Goal: Task Accomplishment & Management: Manage account settings

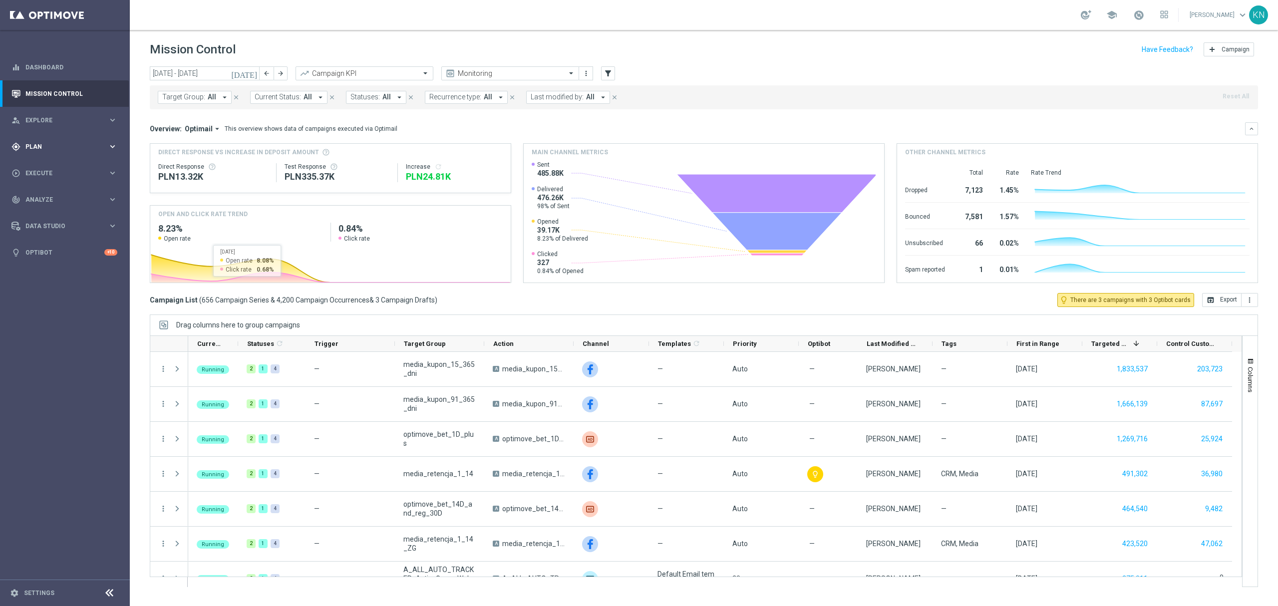
click at [35, 151] on div "gps_fixed Plan keyboard_arrow_right" at bounding box center [64, 146] width 129 height 26
click at [59, 167] on link "Target Groups" at bounding box center [65, 167] width 78 height 8
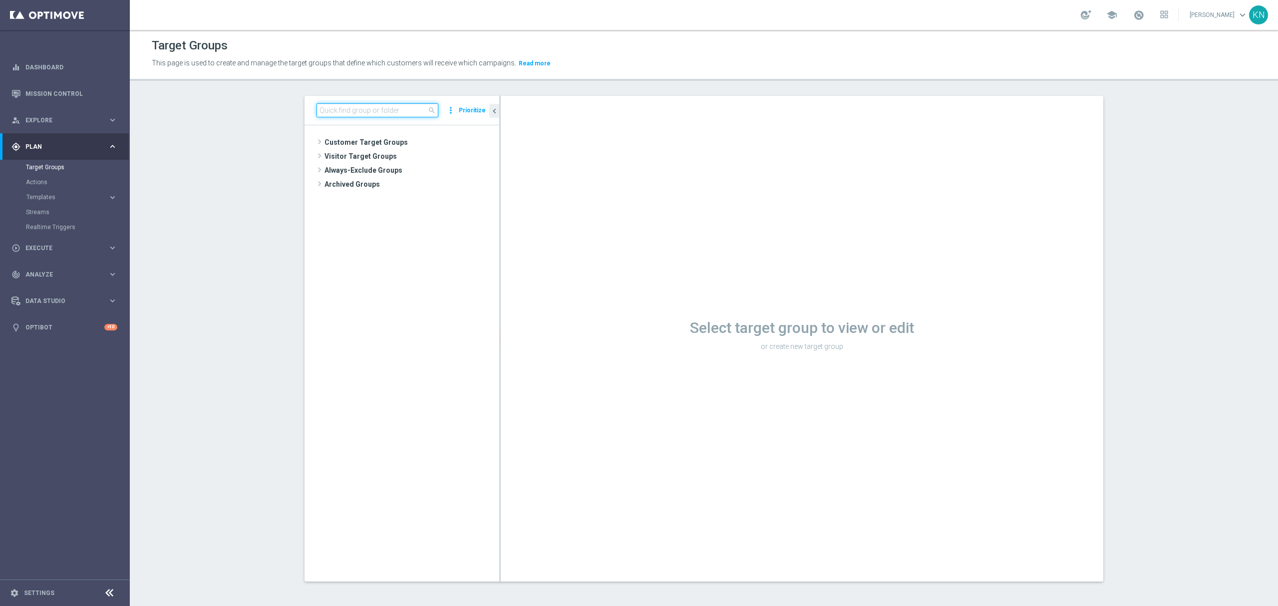
click at [373, 113] on input at bounding box center [377, 110] width 122 height 14
paste input "A_MIN_TARGET_ZBR_LM_100DO30_170925"
type input "A_MIN_TARGET_ZBR_LM_100DO30_170925"
click at [478, 185] on icon "content_copy" at bounding box center [482, 185] width 8 height 8
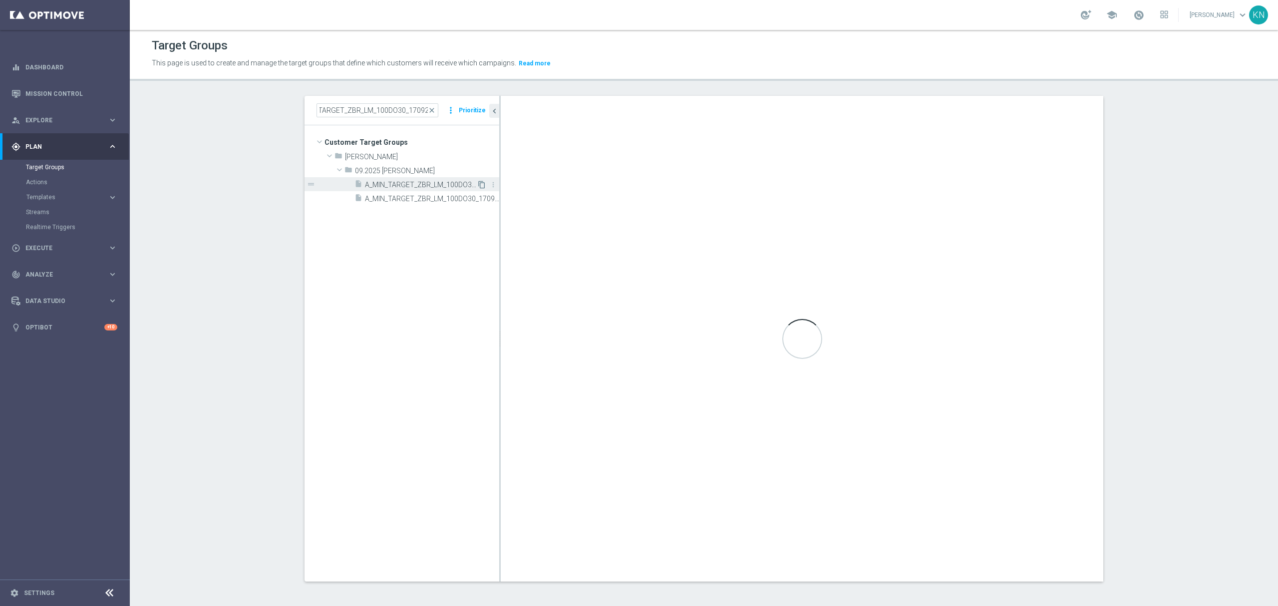
scroll to position [0, 0]
click at [402, 178] on div "insert_drive_file A_MIN_TARGET_ZBR_LM_100DO30_170925" at bounding box center [415, 184] width 122 height 14
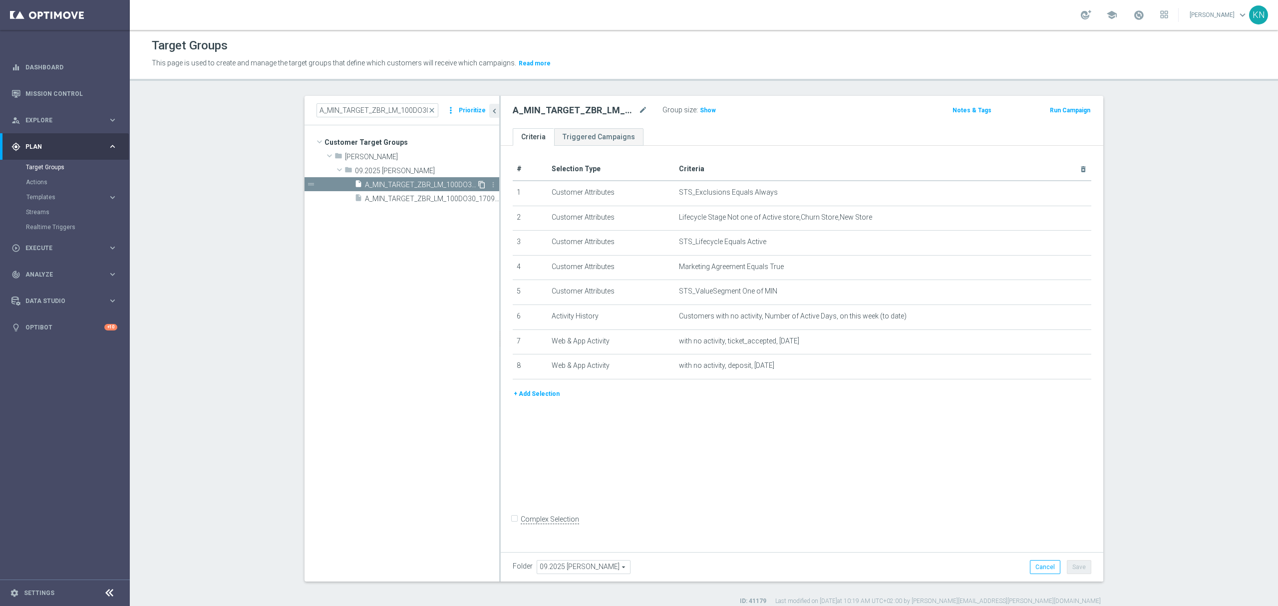
click at [478, 184] on icon "content_copy" at bounding box center [482, 185] width 8 height 8
click at [428, 111] on span "close" at bounding box center [432, 110] width 8 height 8
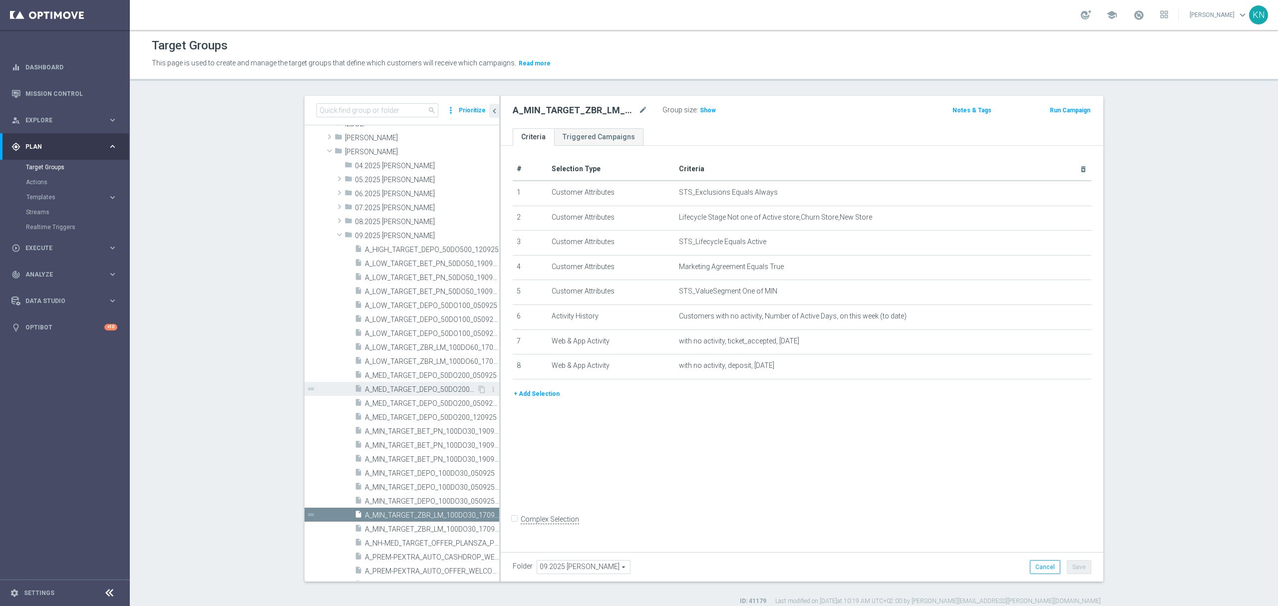
scroll to position [278, 0]
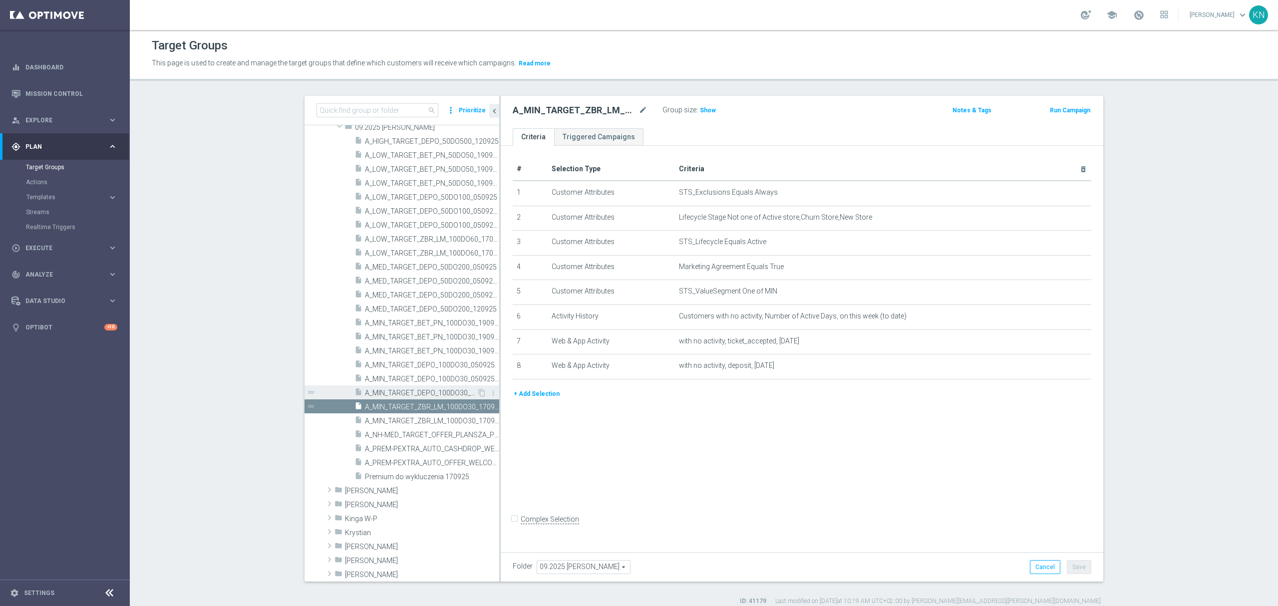
click at [402, 392] on span "A_MIN_TARGET_DEPO_100DO30_050925_SMS" at bounding box center [421, 393] width 112 height 8
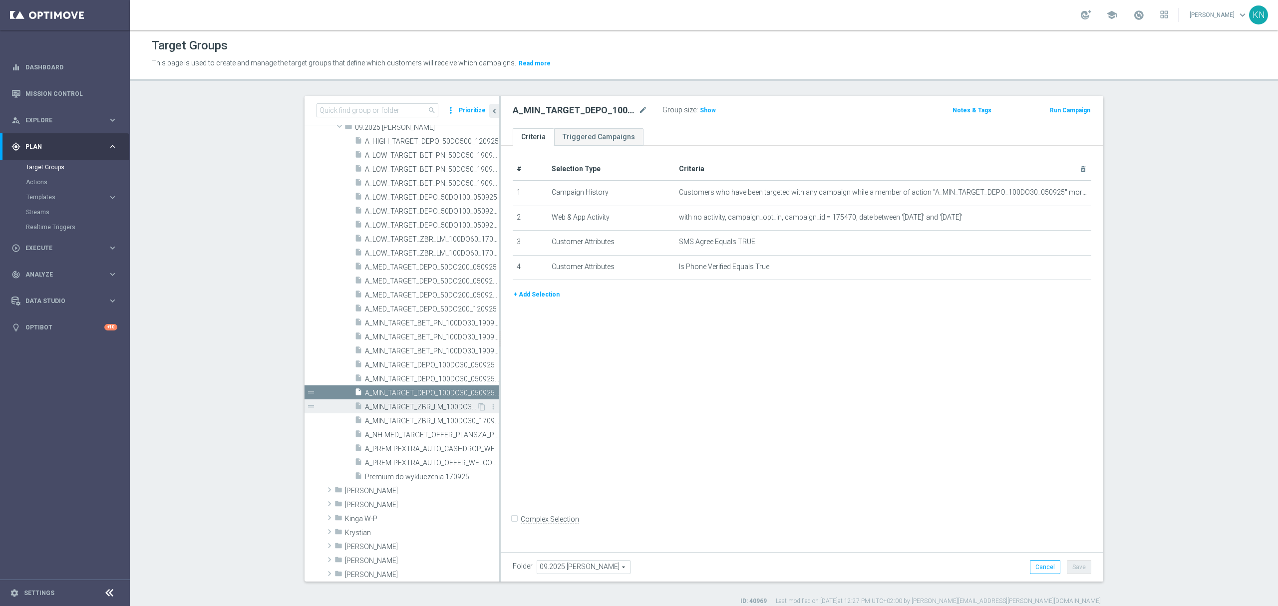
click at [431, 408] on span "A_MIN_TARGET_ZBR_LM_100DO30_170925" at bounding box center [421, 407] width 112 height 8
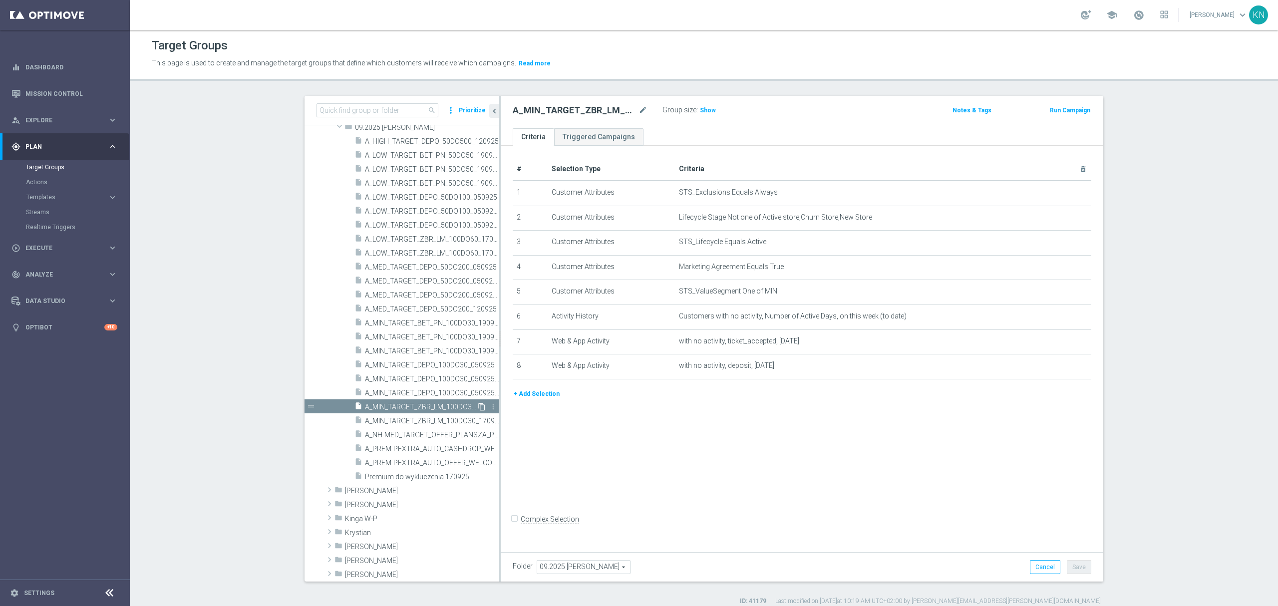
click at [478, 406] on icon "content_copy" at bounding box center [482, 407] width 8 height 8
click at [43, 182] on link "Actions" at bounding box center [65, 182] width 78 height 8
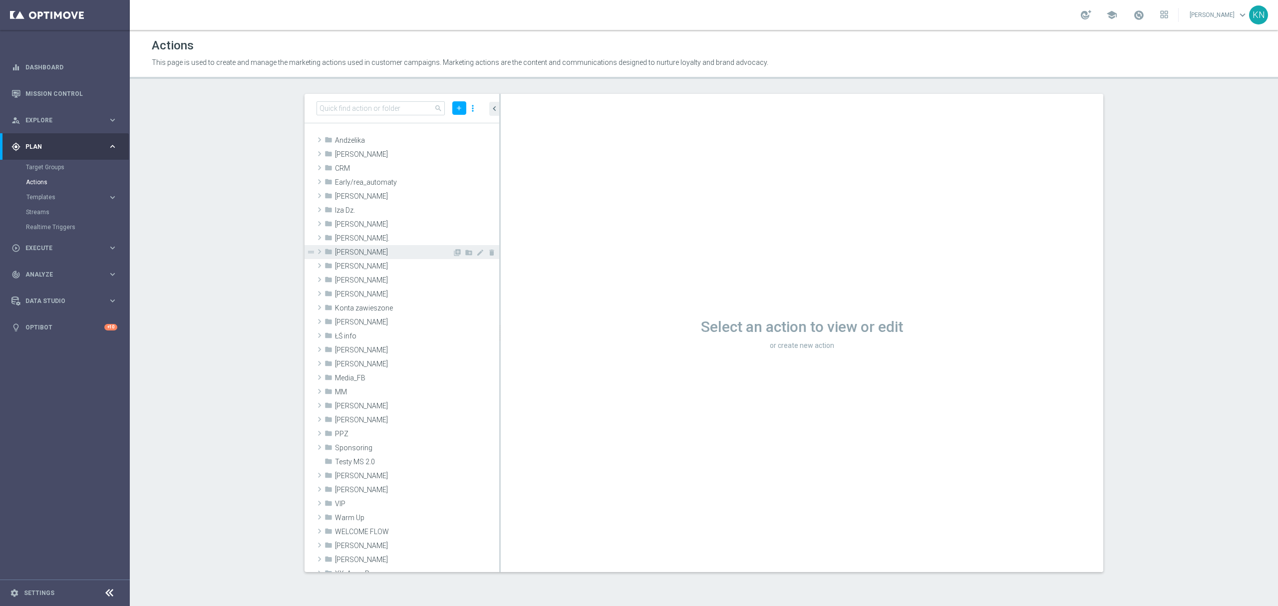
click at [359, 246] on div "folder [PERSON_NAME]" at bounding box center [388, 252] width 128 height 14
click at [361, 294] on span "09.2025" at bounding box center [398, 294] width 107 height 8
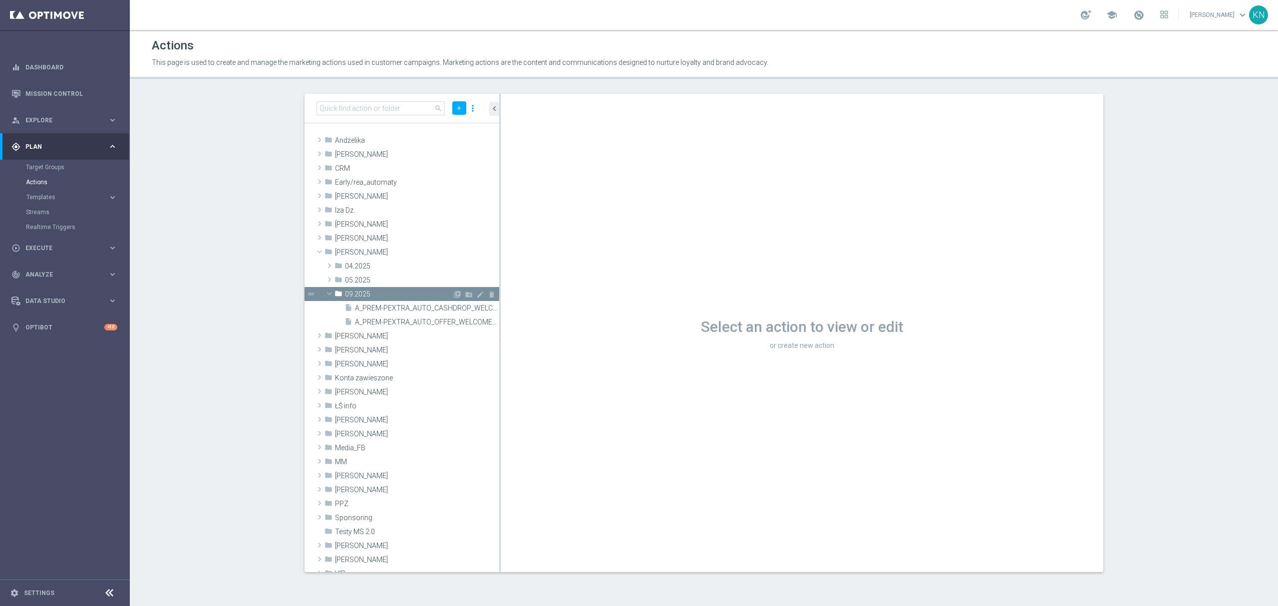
click at [361, 295] on span "09.2025" at bounding box center [398, 294] width 107 height 8
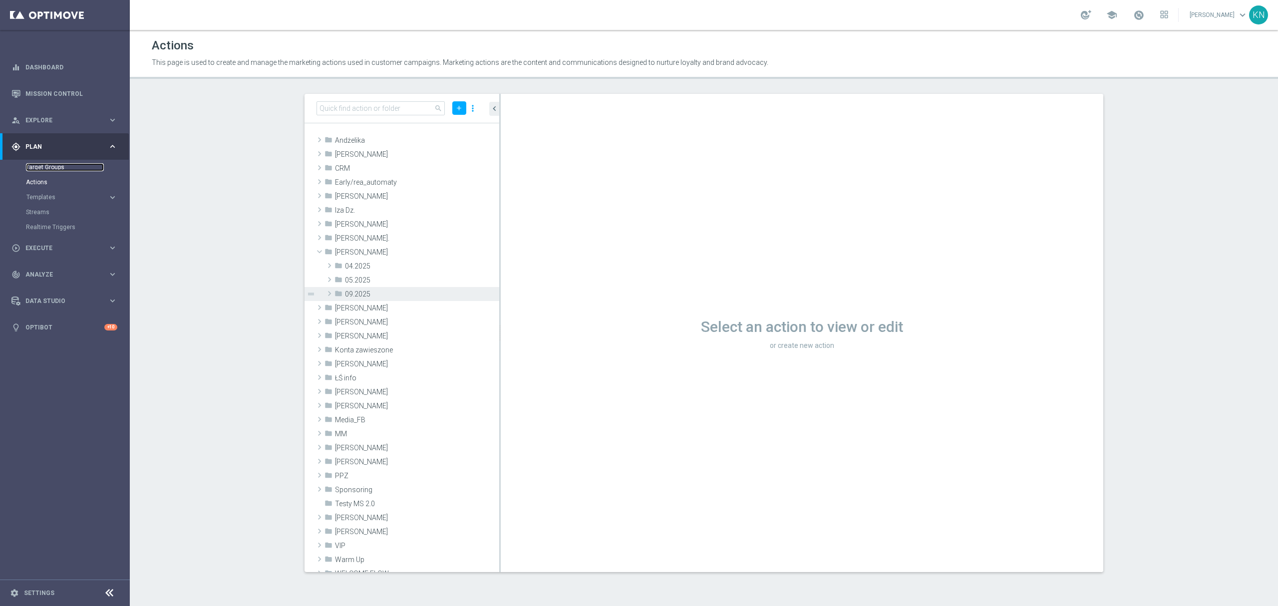
click at [44, 166] on link "Target Groups" at bounding box center [65, 167] width 78 height 8
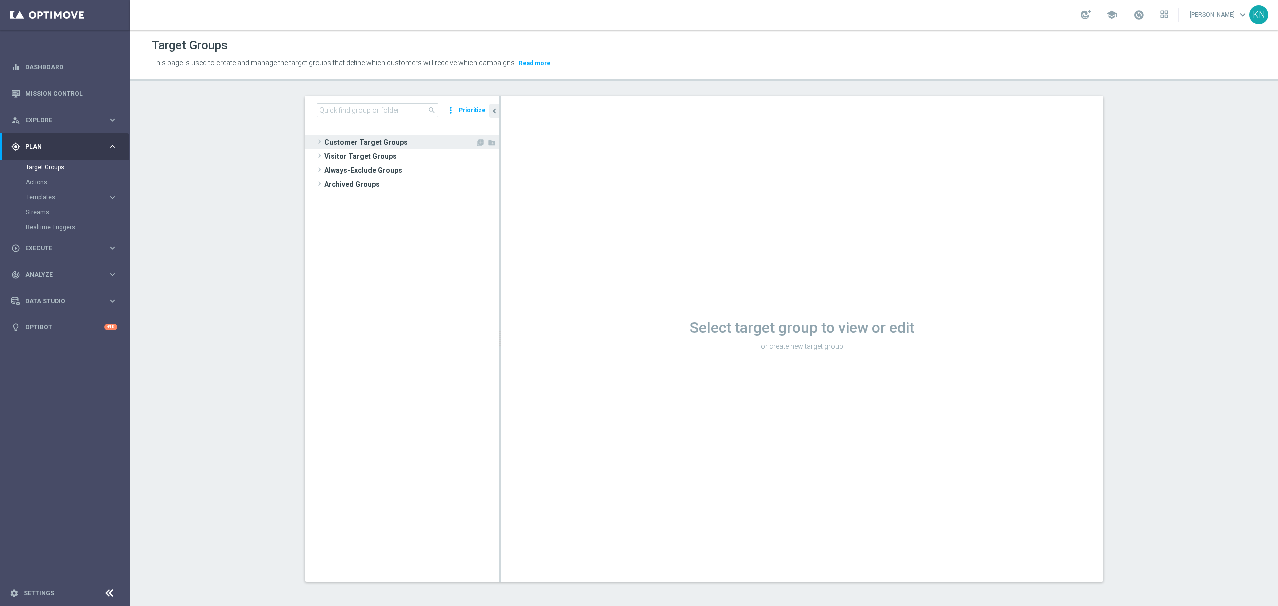
click at [378, 141] on span "Customer Target Groups" at bounding box center [399, 142] width 151 height 14
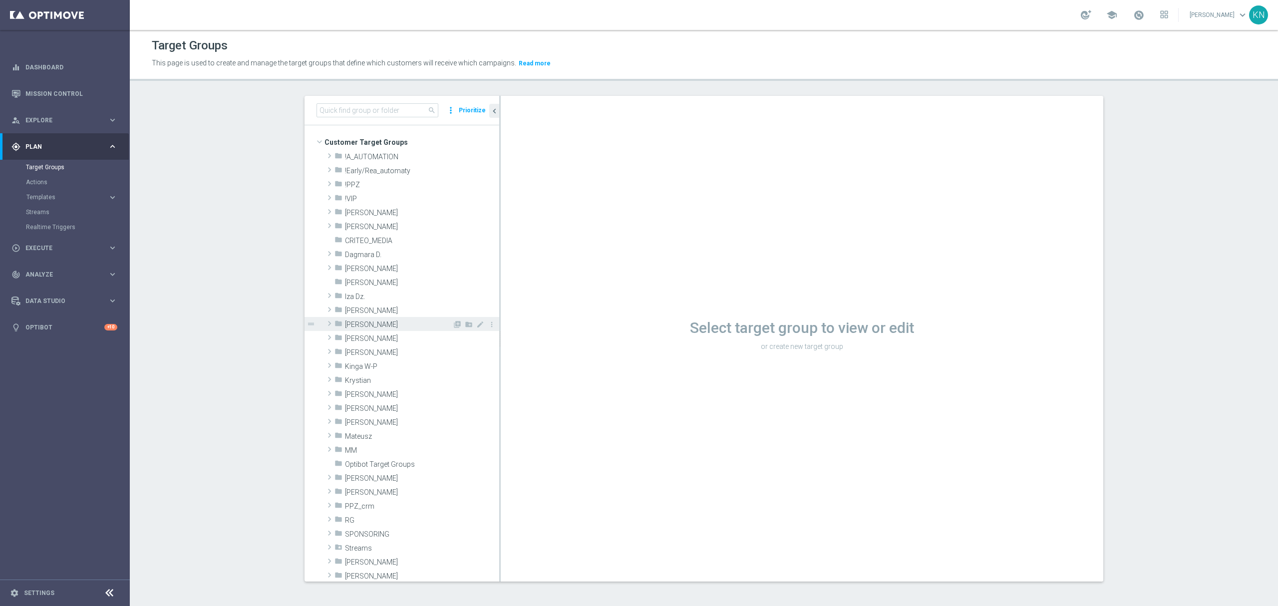
click at [354, 322] on span "[PERSON_NAME]" at bounding box center [398, 324] width 107 height 8
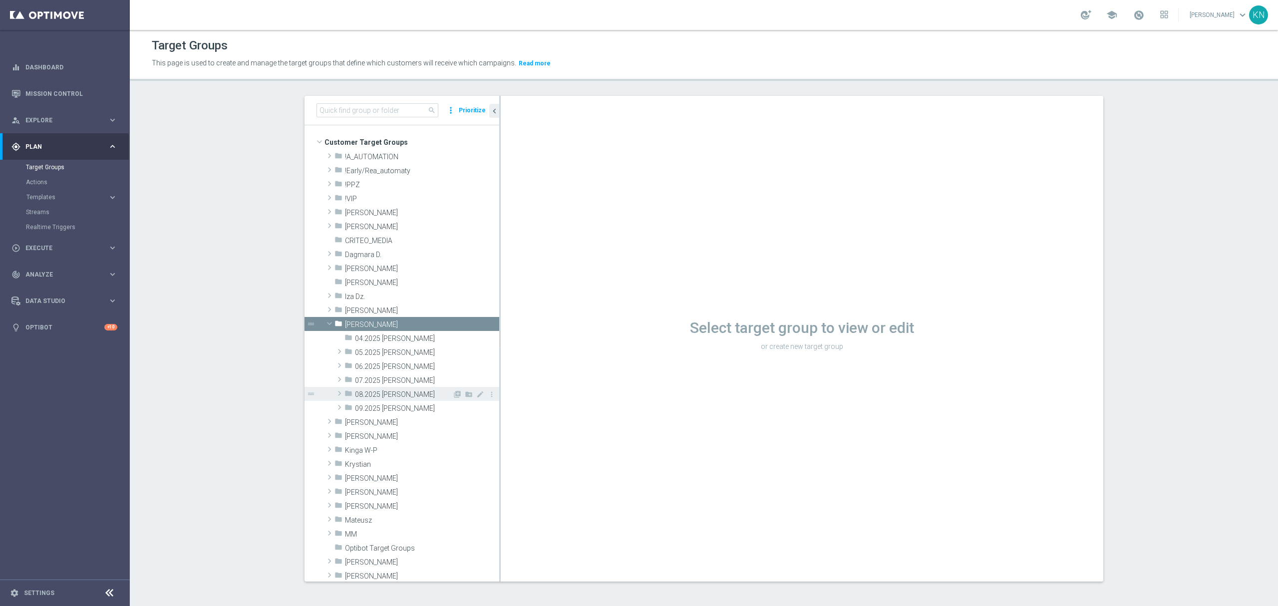
click at [390, 396] on span "08.2025 [PERSON_NAME]" at bounding box center [403, 394] width 97 height 8
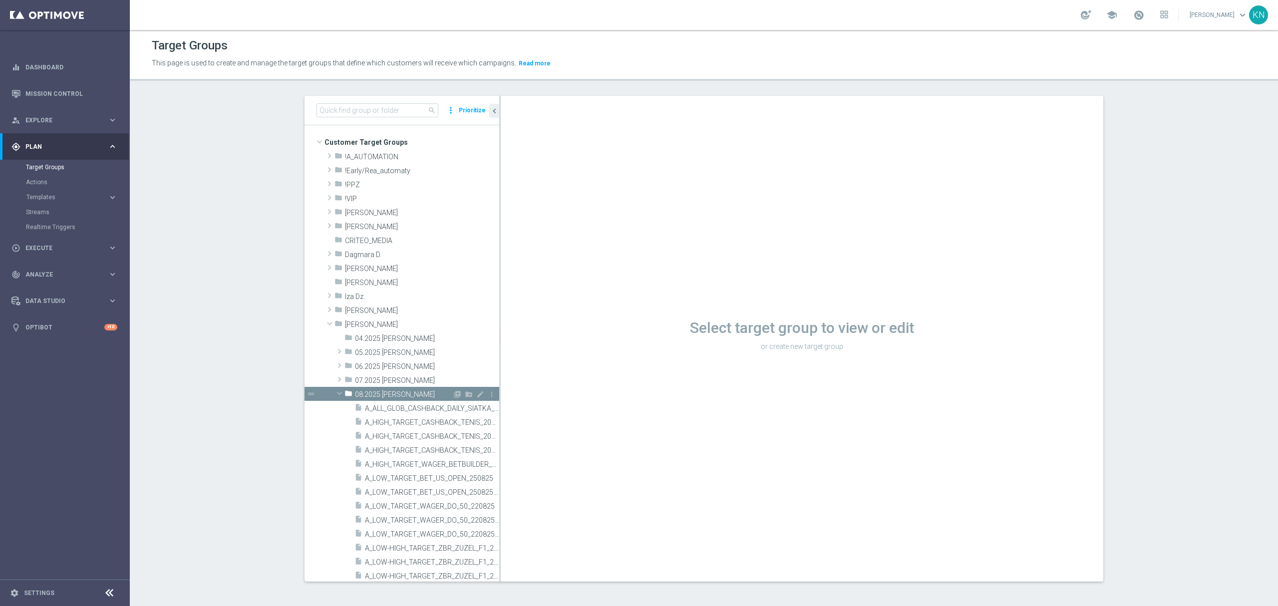
click at [333, 394] on span at bounding box center [339, 393] width 12 height 10
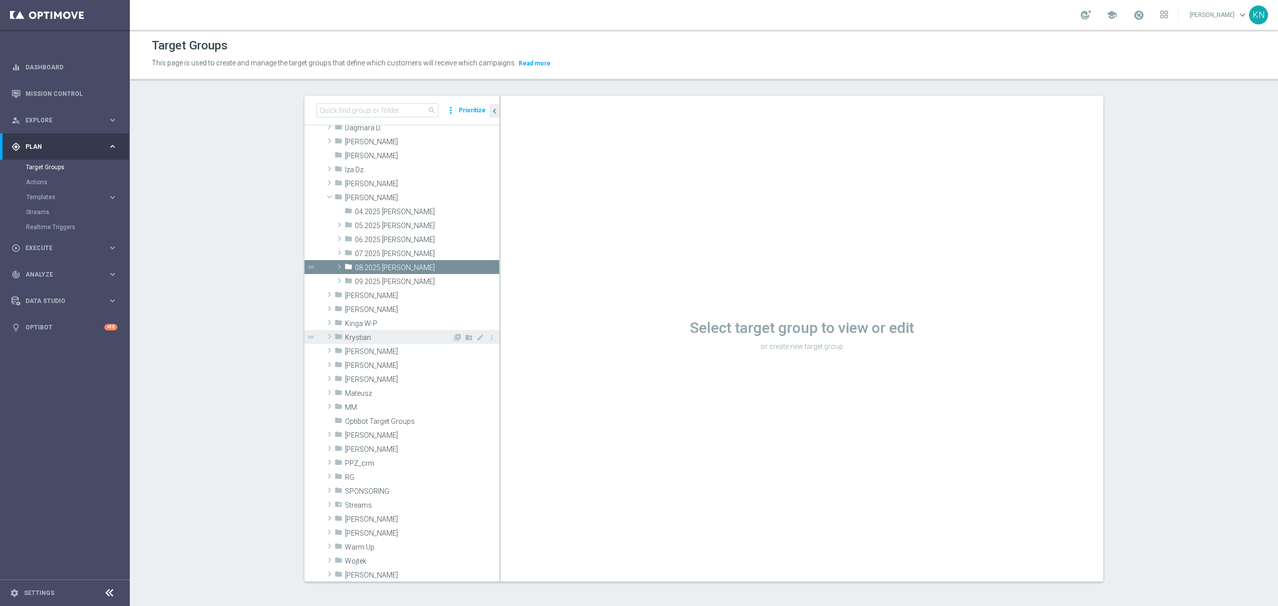
scroll to position [133, 0]
click at [372, 276] on span "09.2025 [PERSON_NAME]" at bounding box center [403, 276] width 97 height 8
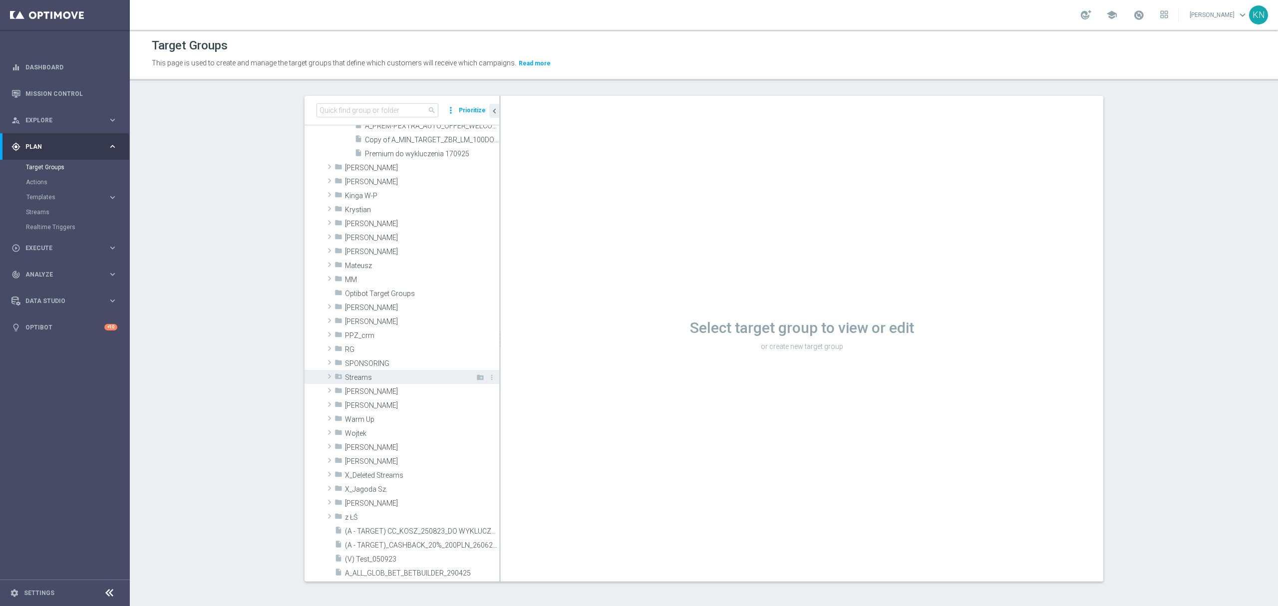
scroll to position [466, 0]
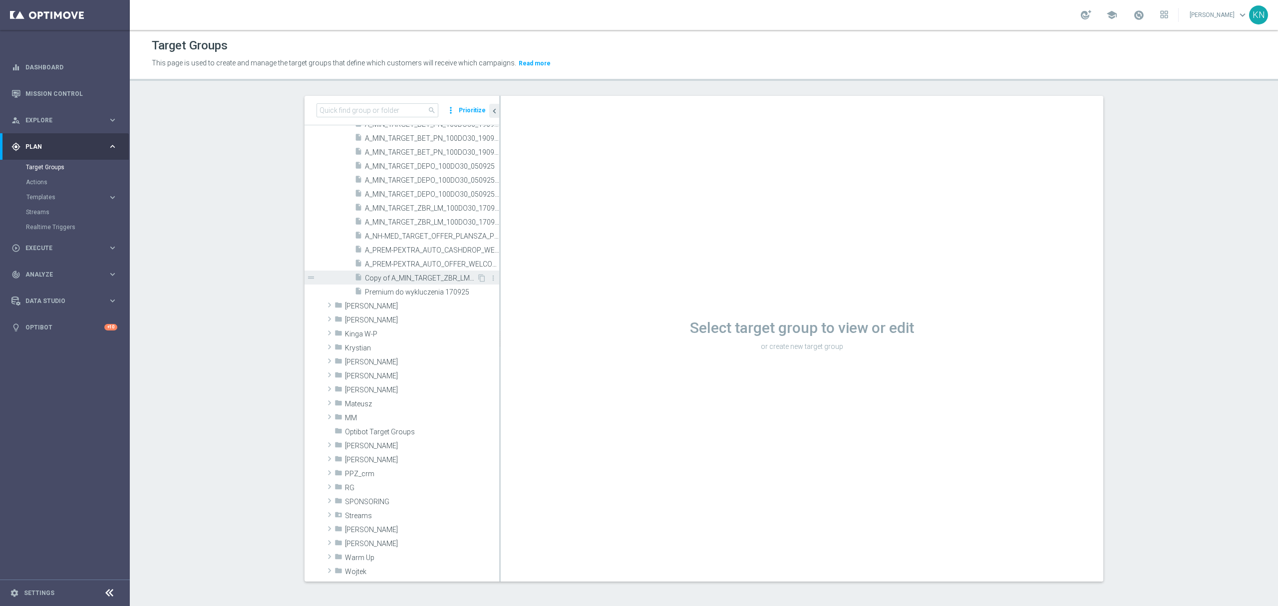
click at [411, 277] on span "Copy of A_MIN_TARGET_ZBR_LM_100DO30_170925" at bounding box center [421, 278] width 112 height 8
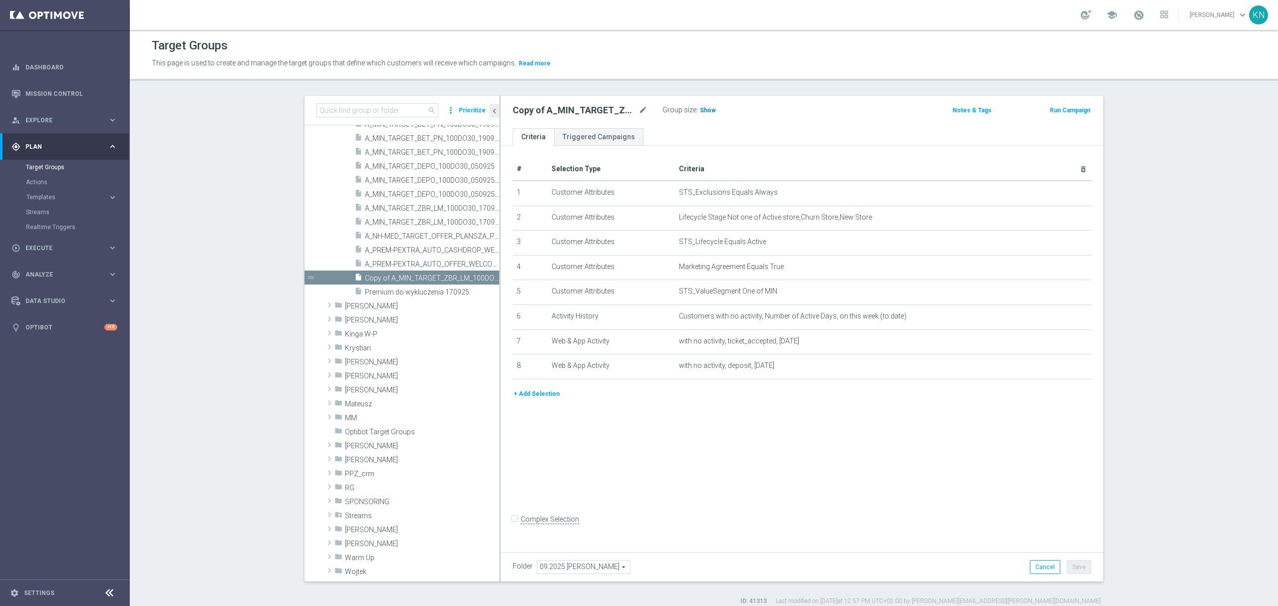
click at [706, 110] on span "Show" at bounding box center [708, 110] width 16 height 7
click at [532, 399] on button "+ Add Selection" at bounding box center [537, 393] width 48 height 11
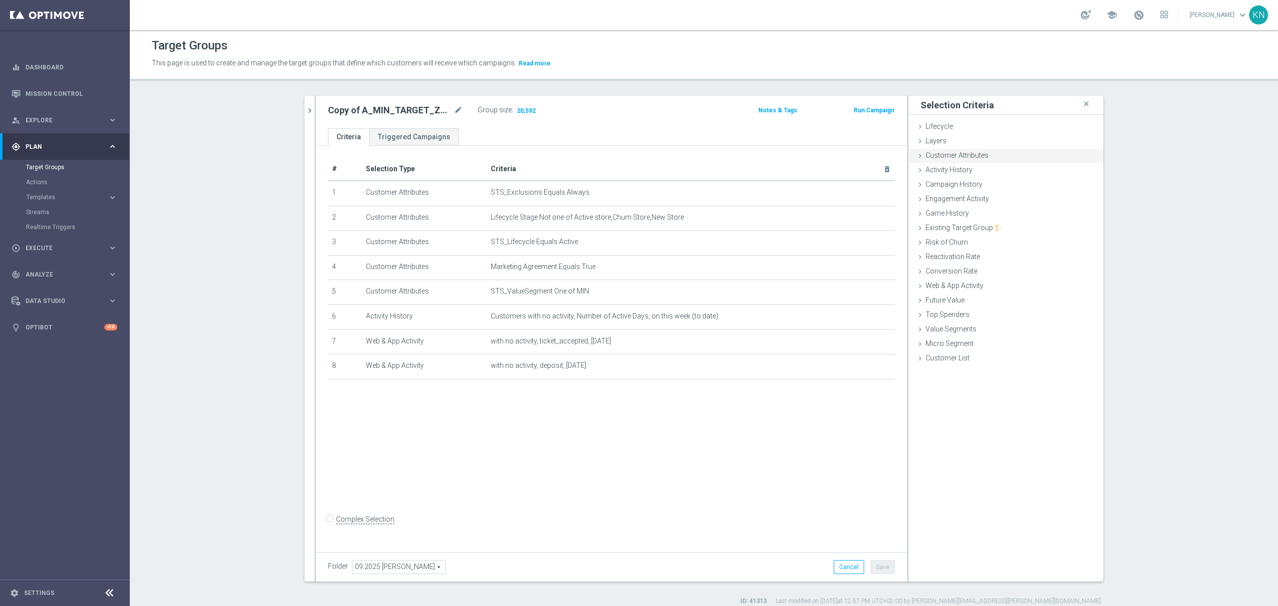
click at [938, 161] on div "Customer Attributes done" at bounding box center [1005, 156] width 195 height 15
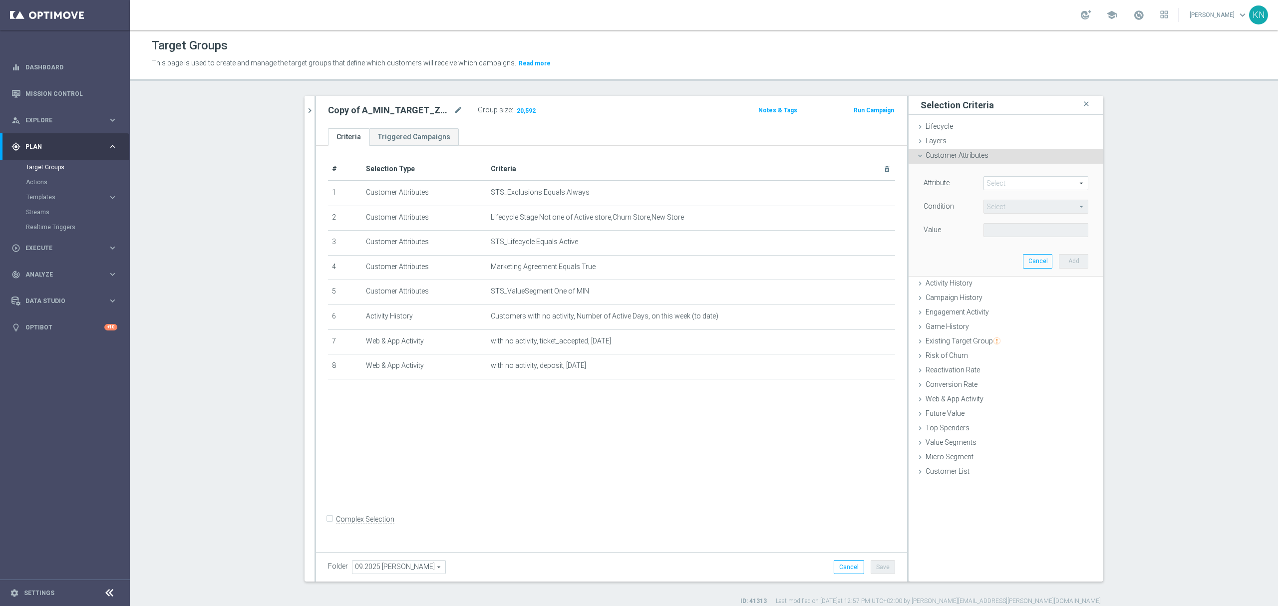
click at [994, 182] on span at bounding box center [1036, 183] width 104 height 13
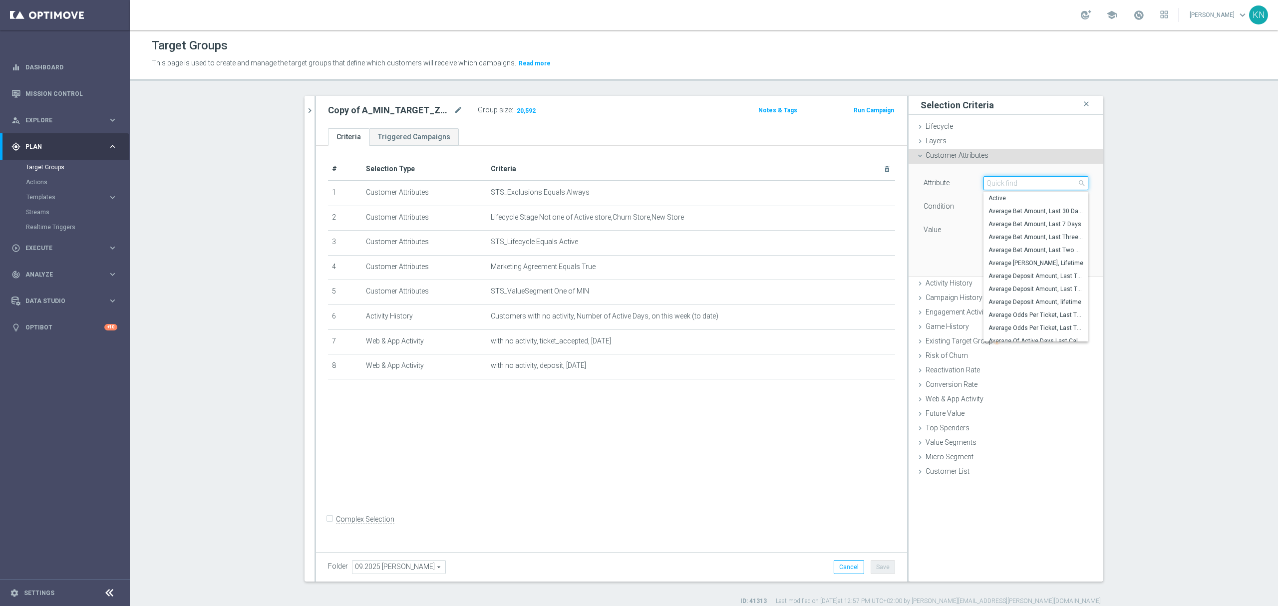
click at [995, 182] on input "search" at bounding box center [1035, 183] width 105 height 14
type input "b"
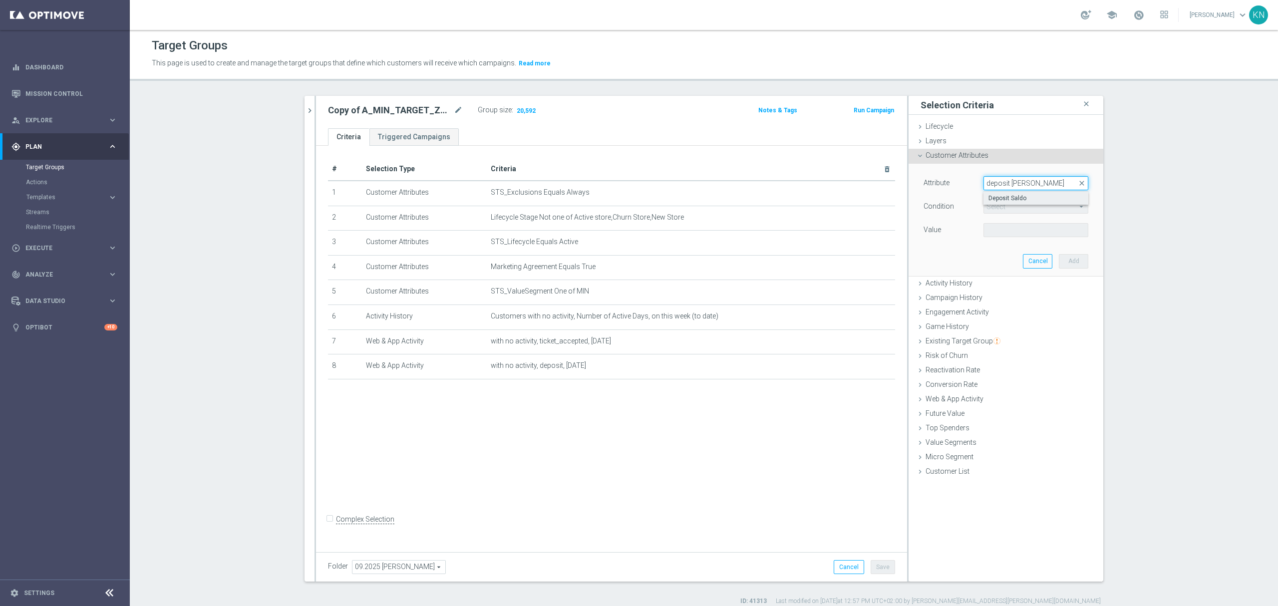
type input "deposit [PERSON_NAME]"
click at [1011, 197] on span "Deposit Saldo" at bounding box center [1035, 198] width 95 height 8
type input "Deposit Saldo"
click at [1005, 206] on span "=" at bounding box center [1036, 206] width 104 height 13
click at [983, 301] on label "between" at bounding box center [1035, 299] width 105 height 13
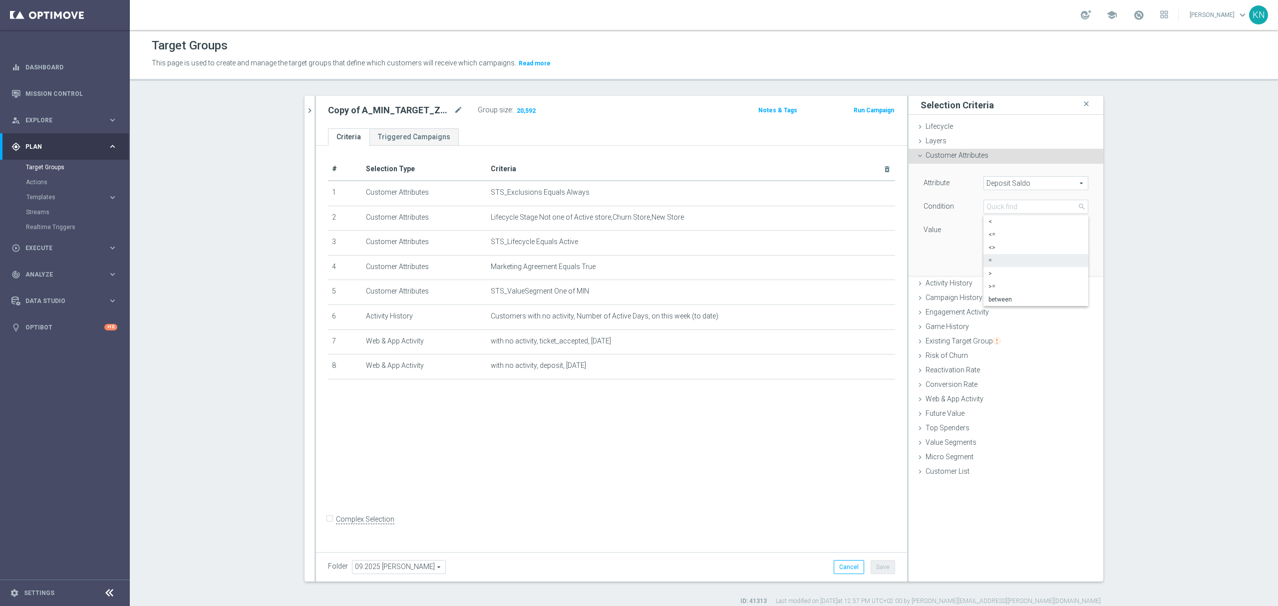
type input "between"
click at [995, 232] on input "PLN" at bounding box center [1005, 230] width 45 height 14
type input "0"
click at [998, 257] on input "PLN" at bounding box center [1005, 254] width 45 height 14
type input "2"
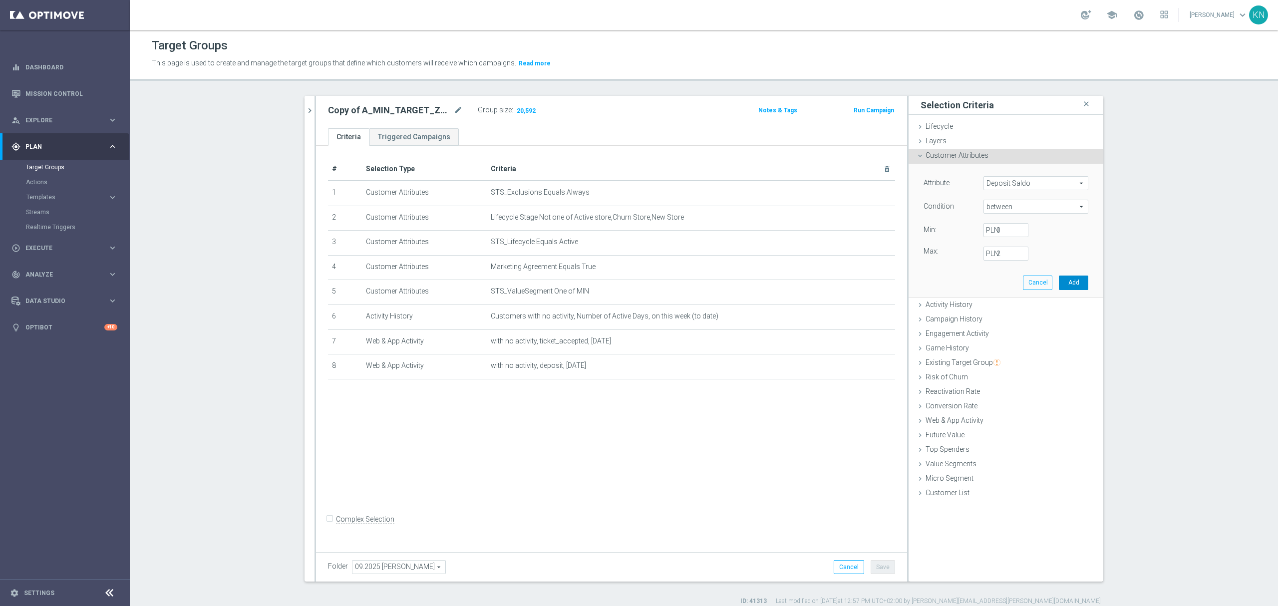
click at [1076, 282] on button "Add" at bounding box center [1073, 283] width 29 height 14
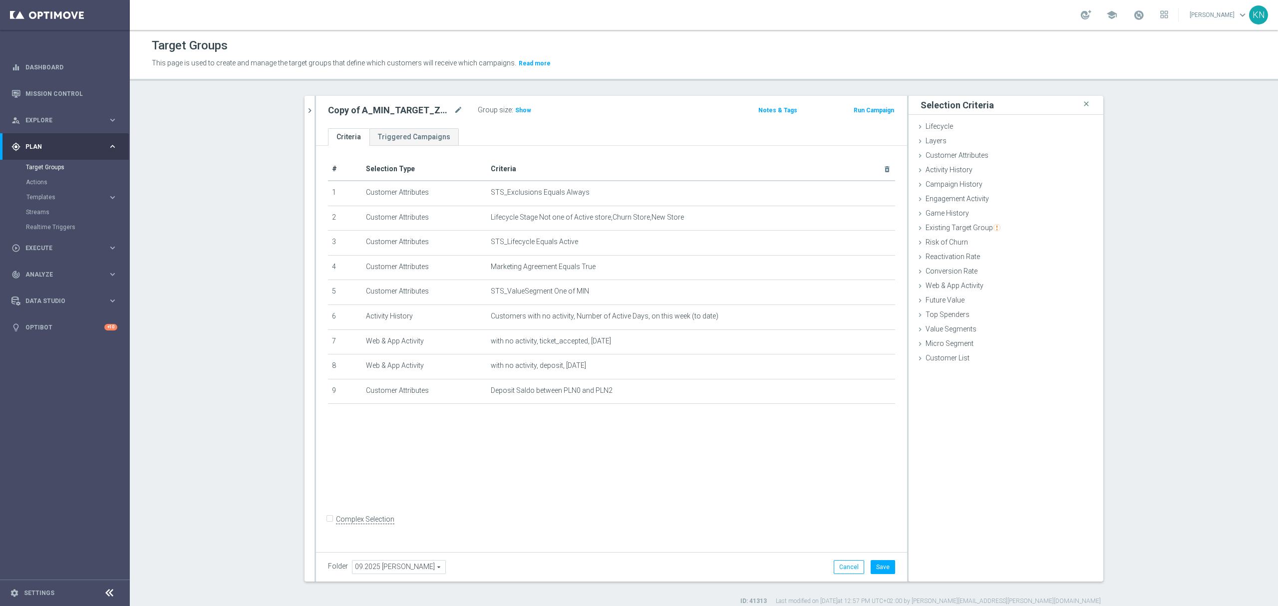
drag, startPoint x: 555, startPoint y: 459, endPoint x: 586, endPoint y: 312, distance: 149.9
click at [556, 460] on div "# Selection Type Criteria delete_forever 1 Customer Attributes STS_Exclusions E…" at bounding box center [611, 347] width 591 height 402
click at [943, 156] on span "Customer Attributes" at bounding box center [956, 155] width 63 height 8
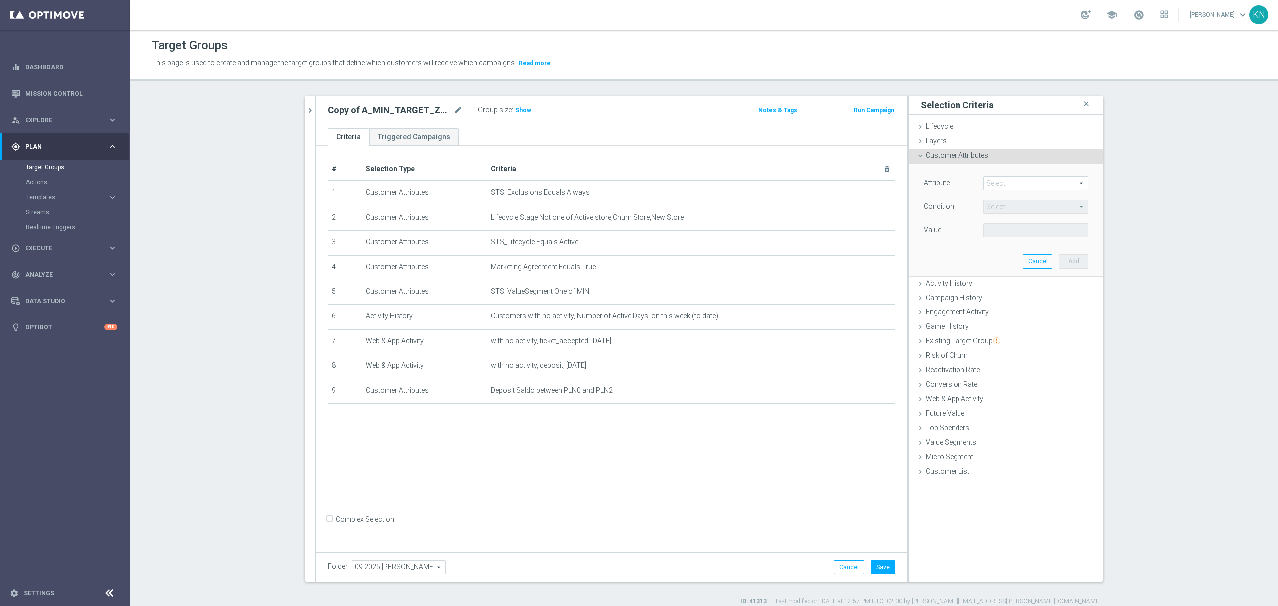
click at [1001, 183] on span at bounding box center [1036, 183] width 104 height 13
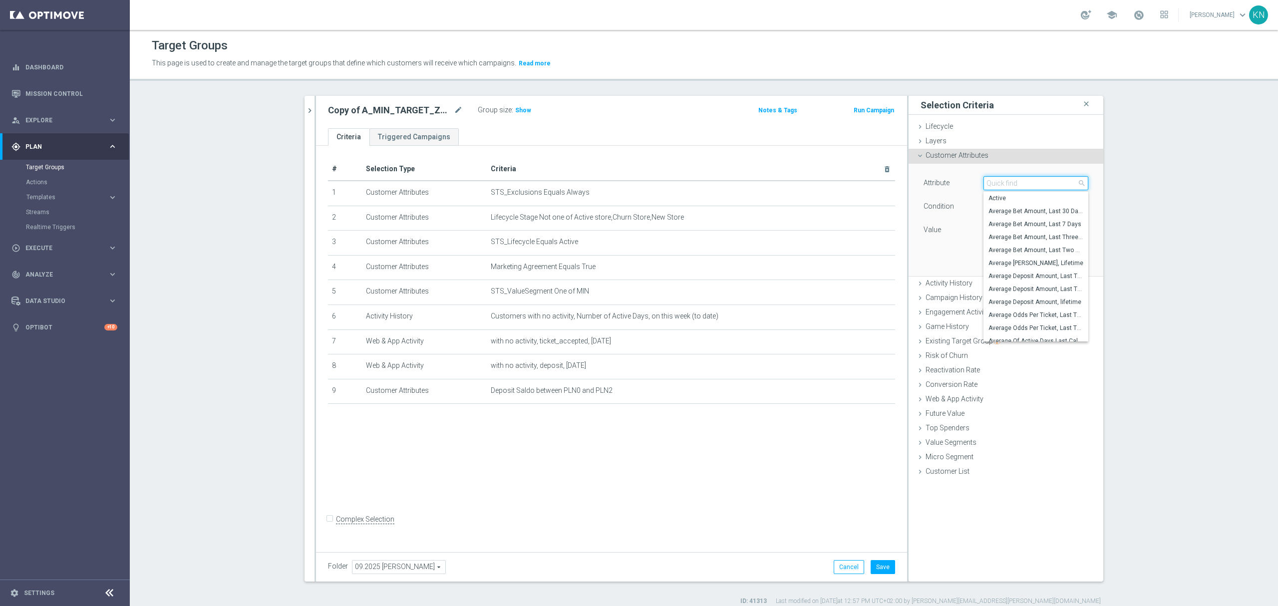
click at [1001, 183] on input "search" at bounding box center [1035, 183] width 105 height 14
type input "bonus sald"
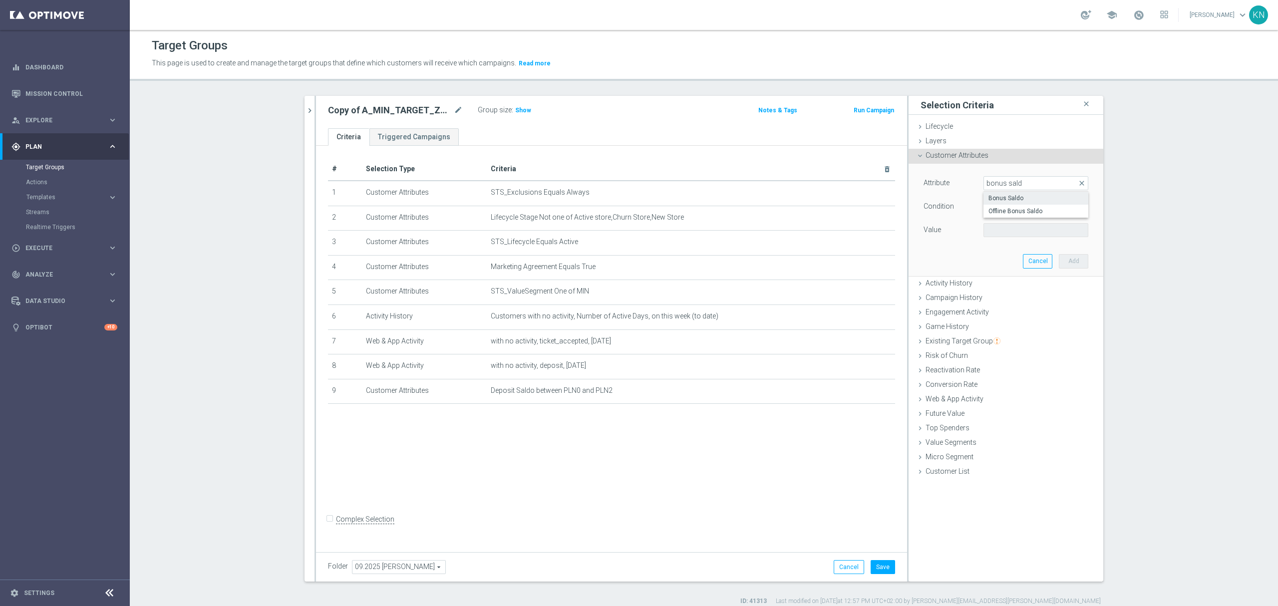
click at [1019, 201] on span "Bonus Saldo" at bounding box center [1035, 198] width 95 height 8
type input "Bonus Saldo"
click at [996, 214] on div "Condition = = arrow_drop_down search" at bounding box center [1006, 208] width 180 height 16
click at [995, 206] on span "=" at bounding box center [1036, 206] width 104 height 13
drag, startPoint x: 998, startPoint y: 297, endPoint x: 993, endPoint y: 239, distance: 59.2
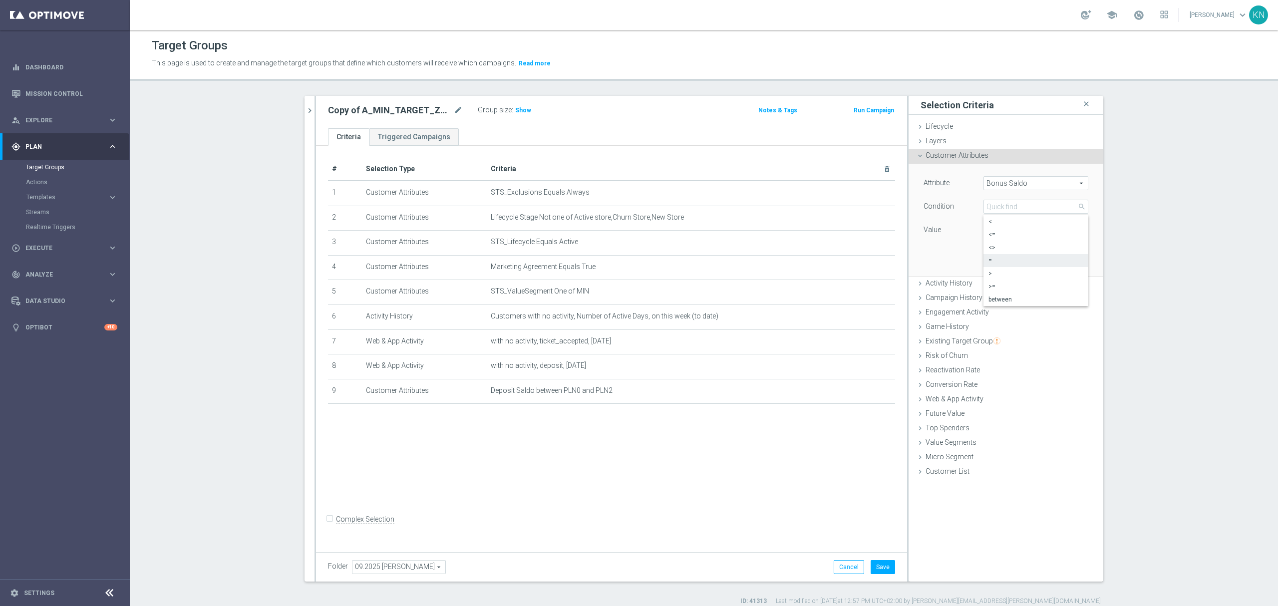
click at [997, 298] on span "between" at bounding box center [1035, 299] width 95 height 8
type input "between"
click at [993, 230] on label "PLN" at bounding box center [991, 230] width 10 height 9
click at [993, 230] on input "PLN" at bounding box center [1005, 230] width 45 height 14
click at [991, 230] on label "PLN" at bounding box center [991, 230] width 10 height 9
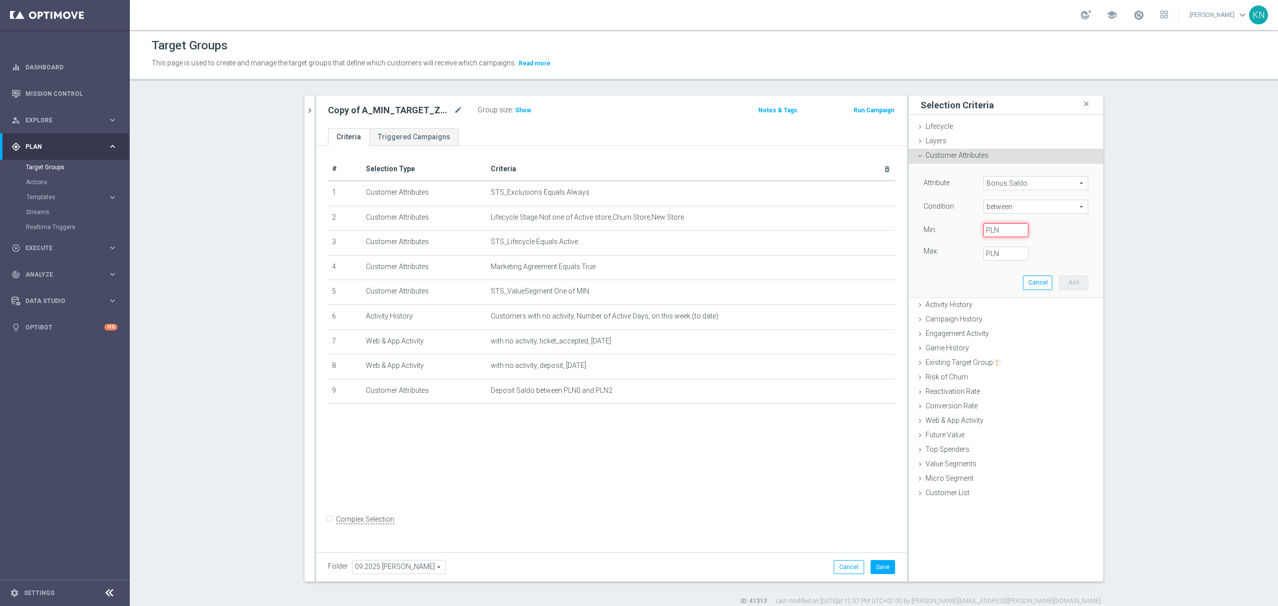
click at [991, 230] on input "PLN" at bounding box center [1005, 230] width 45 height 14
click at [1010, 232] on input "PLN" at bounding box center [1005, 230] width 45 height 14
type input "0"
type input "2"
click at [1068, 282] on button "Add" at bounding box center [1073, 283] width 29 height 14
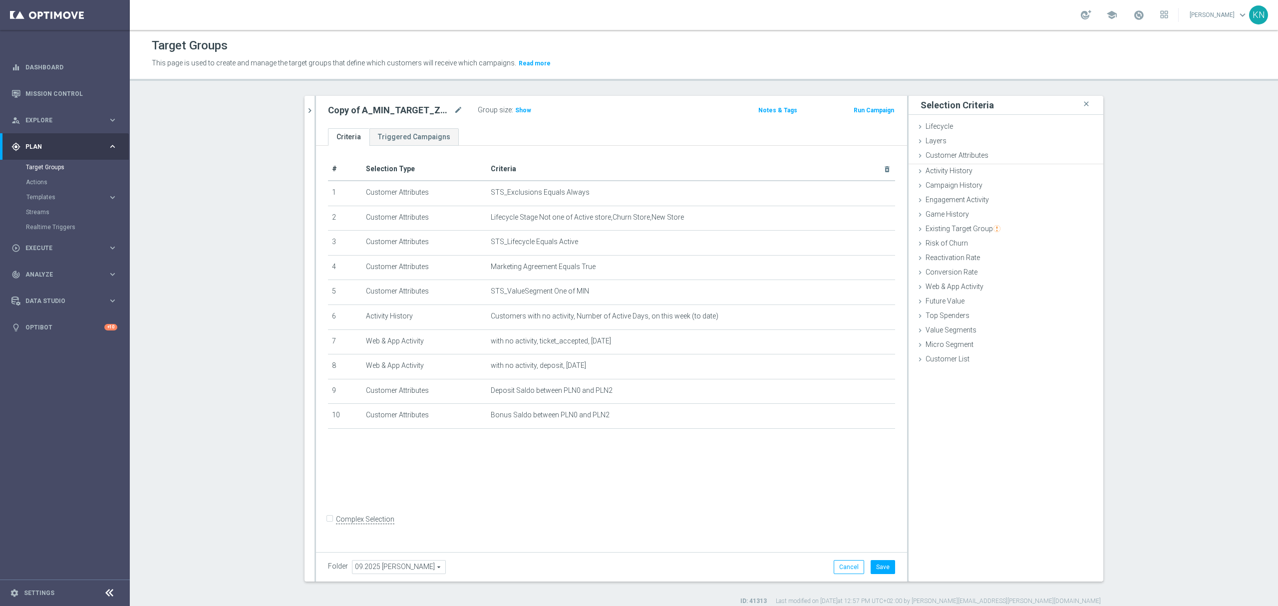
click at [604, 511] on div "# Selection Type Criteria delete_forever 1 Customer Attributes STS_Exclusions E…" at bounding box center [611, 347] width 591 height 402
drag, startPoint x: 521, startPoint y: 108, endPoint x: 522, endPoint y: 177, distance: 68.9
click at [521, 109] on span "Show" at bounding box center [523, 110] width 16 height 7
click at [649, 479] on div "# Selection Type Criteria delete_forever 1 Customer Attributes STS_Exclusions E…" at bounding box center [611, 347] width 591 height 402
click at [959, 170] on span "Activity History" at bounding box center [948, 170] width 47 height 8
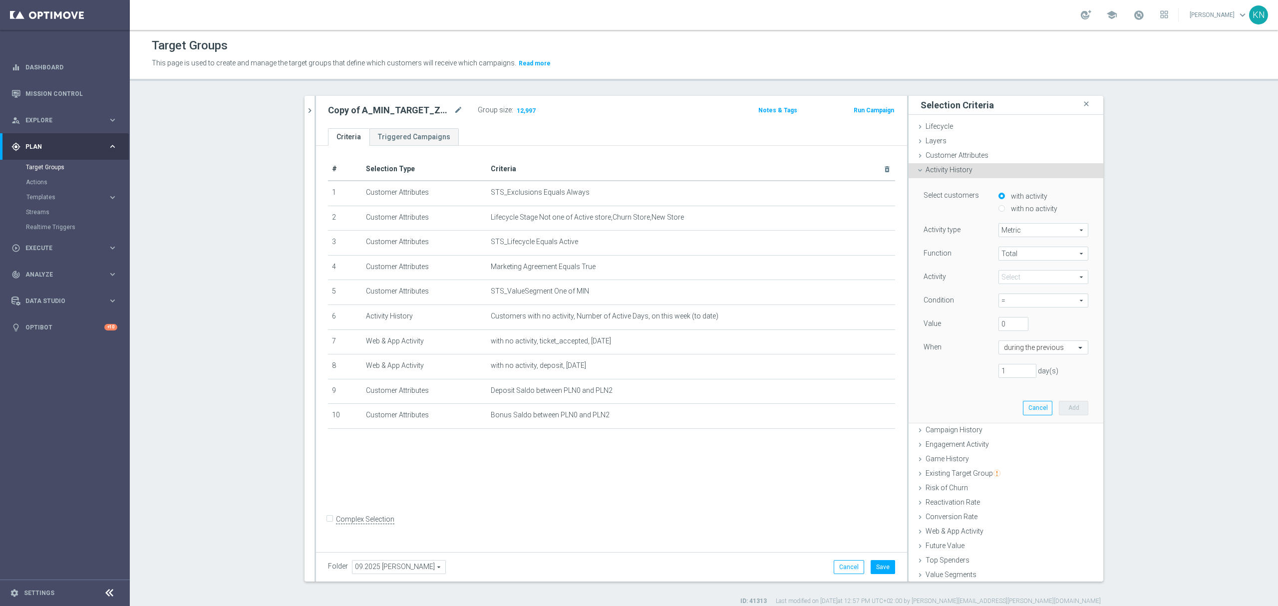
click at [963, 170] on span "Activity History" at bounding box center [948, 170] width 47 height 8
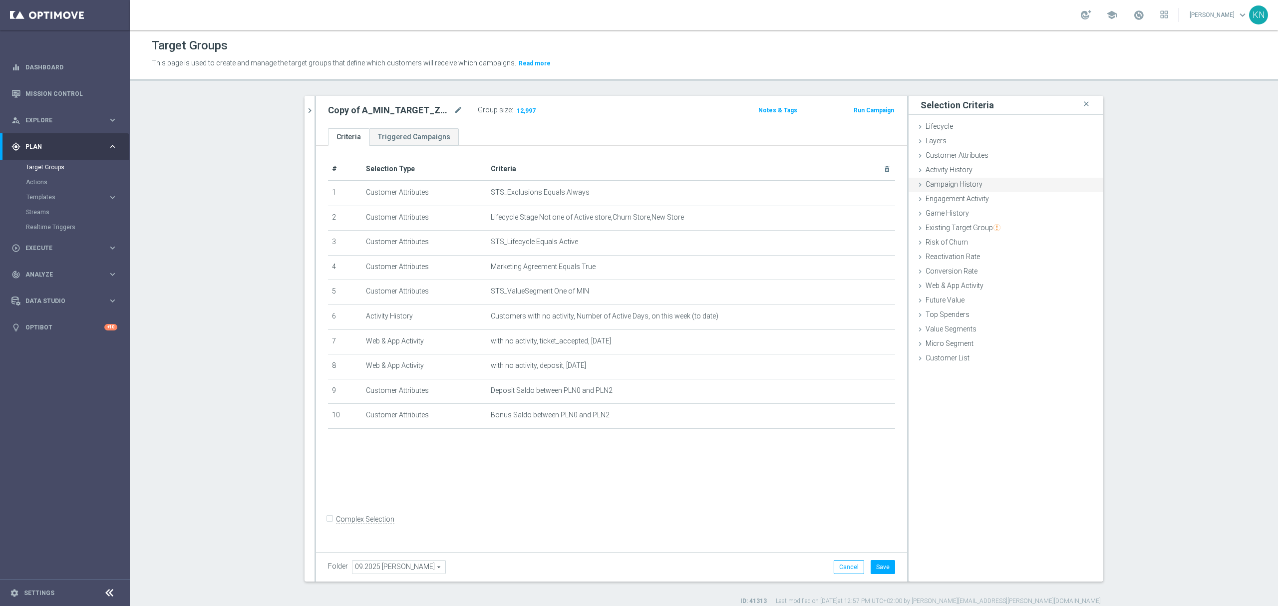
click at [979, 186] on div "Campaign History done" at bounding box center [1005, 185] width 195 height 15
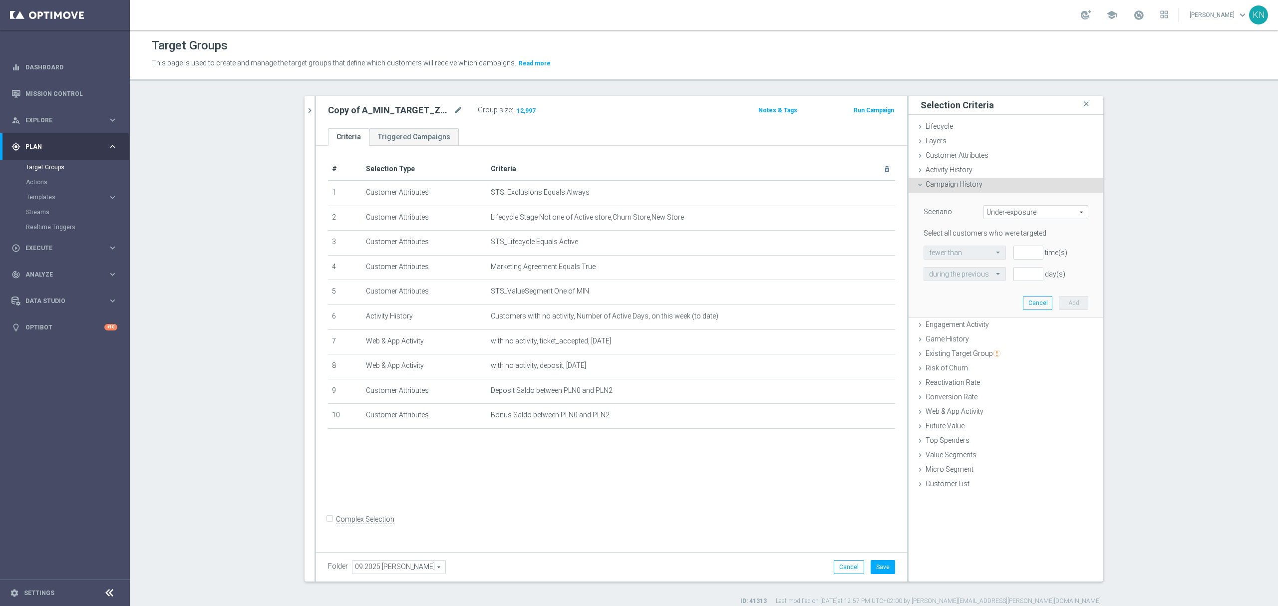
click at [1033, 219] on span "Under-exposure" at bounding box center [1036, 212] width 104 height 13
click at [999, 278] on span "Custom" at bounding box center [1036, 279] width 94 height 8
type input "Custom"
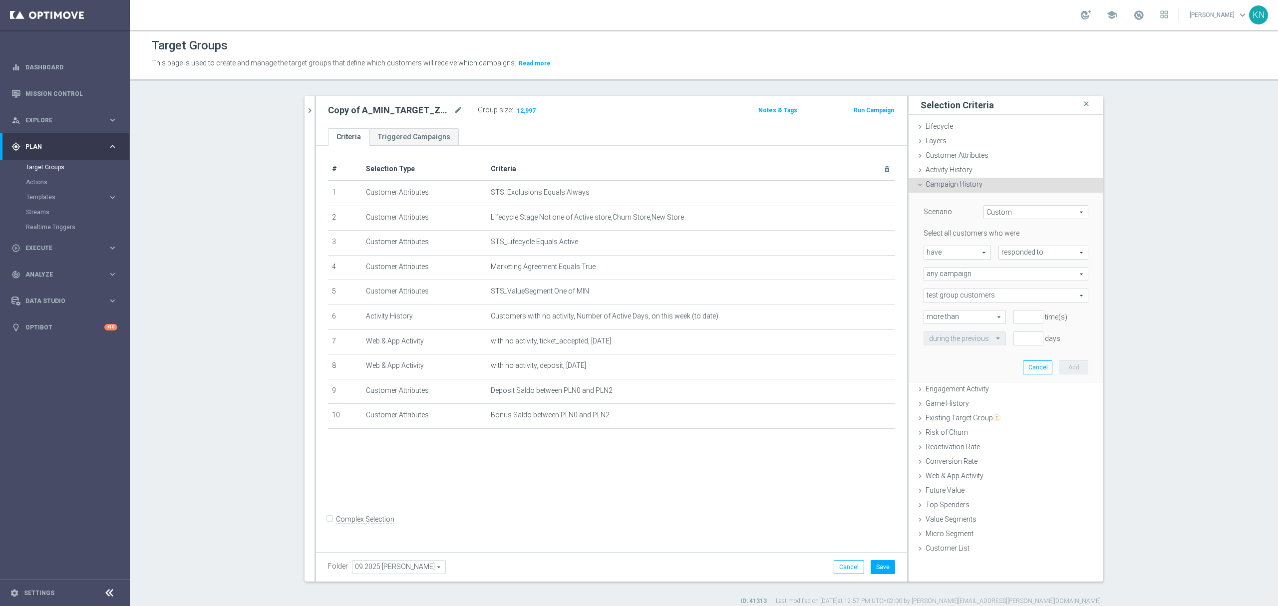
click at [958, 252] on span "have" at bounding box center [957, 252] width 66 height 13
click at [1019, 251] on span "responded to" at bounding box center [1043, 252] width 89 height 13
click at [1038, 282] on span "been targeted with" at bounding box center [1043, 280] width 79 height 8
type input "been targeted with"
click at [1009, 269] on span "any campaign" at bounding box center [1006, 274] width 164 height 13
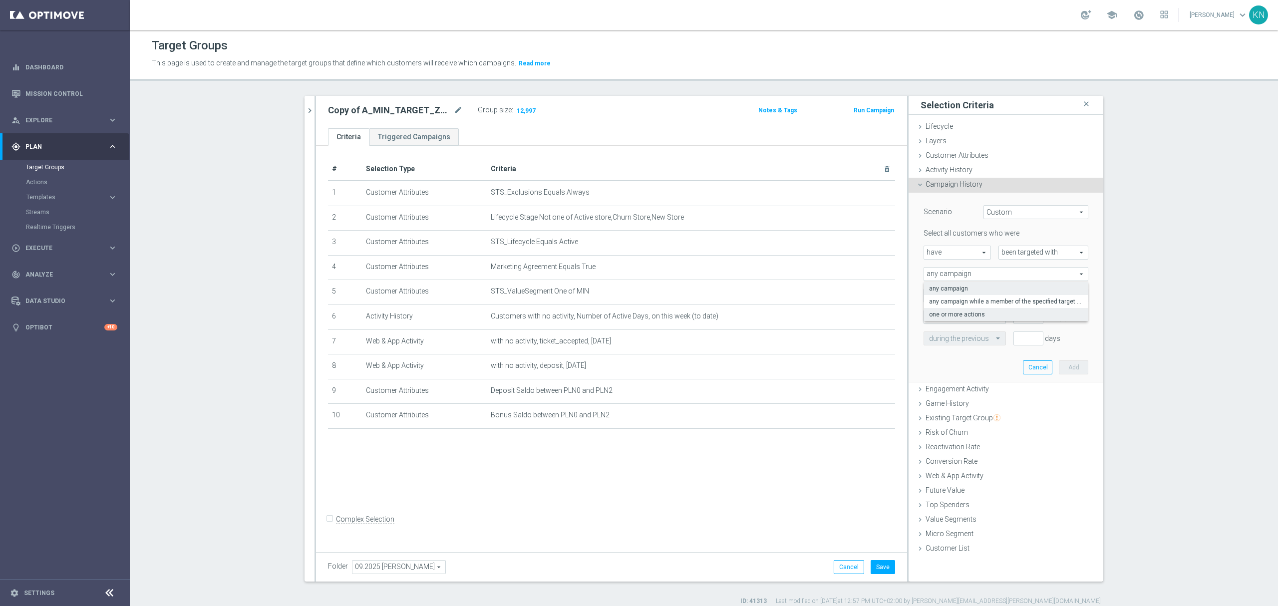
click at [960, 312] on span "one or more actions" at bounding box center [1006, 314] width 154 height 8
type input "one or more actions"
click at [991, 293] on span at bounding box center [1006, 295] width 164 height 13
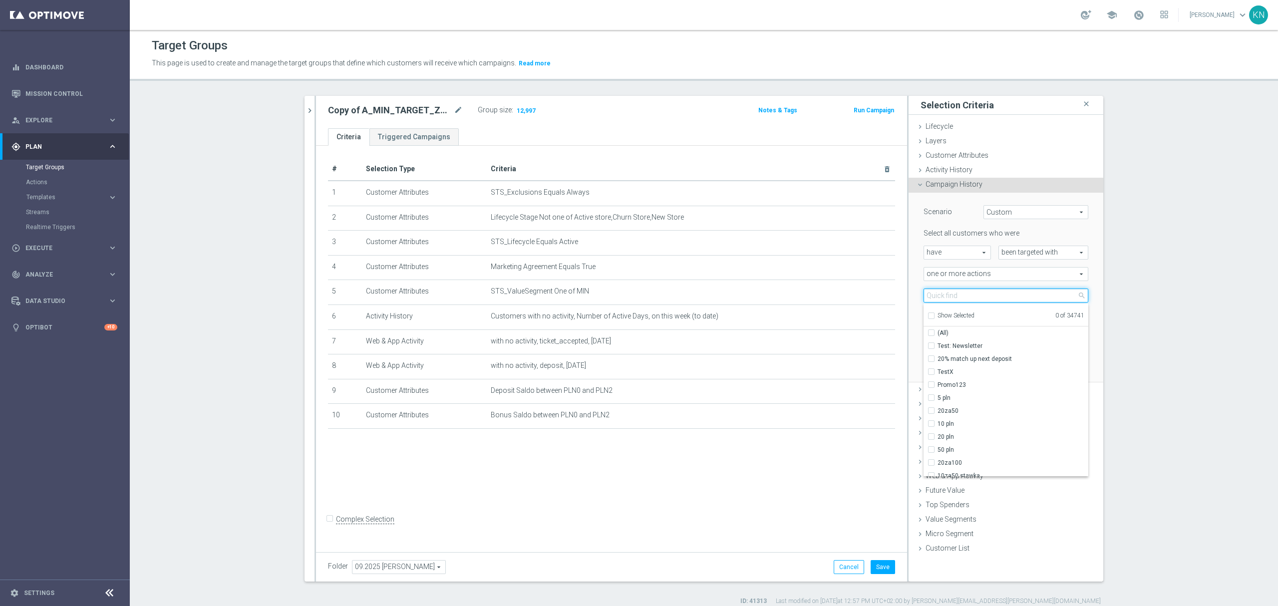
click at [981, 300] on input "search" at bounding box center [1005, 296] width 165 height 14
drag, startPoint x: 903, startPoint y: 280, endPoint x: 930, endPoint y: 264, distance: 32.0
click at [908, 280] on div "Scenario Custom Custom arrow_drop_down search Select all customers who were hav…" at bounding box center [1005, 288] width 195 height 190
click at [941, 259] on span "have" at bounding box center [957, 252] width 66 height 13
click at [937, 284] on span "have not" at bounding box center [957, 280] width 56 height 8
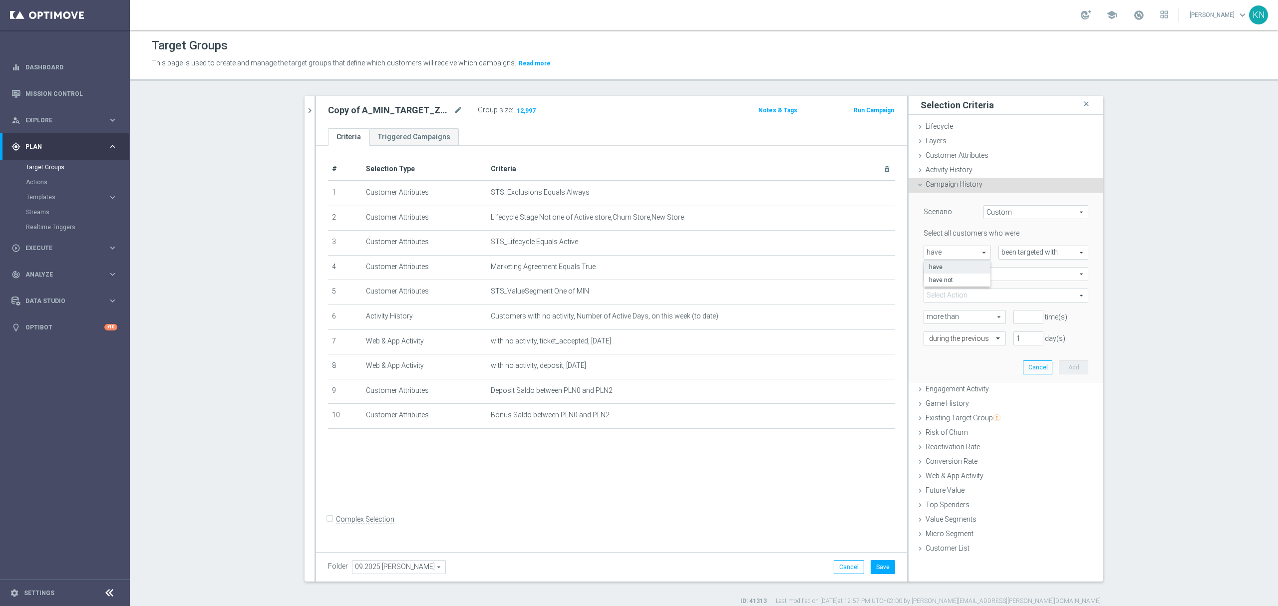
type input "have not"
click at [997, 276] on span "one or more actions" at bounding box center [1006, 274] width 164 height 13
click at [908, 277] on div "Scenario Custom Custom arrow_drop_down search Select all customers who were hav…" at bounding box center [1005, 288] width 195 height 190
click at [1013, 310] on input "number" at bounding box center [1028, 317] width 30 height 14
type input "0"
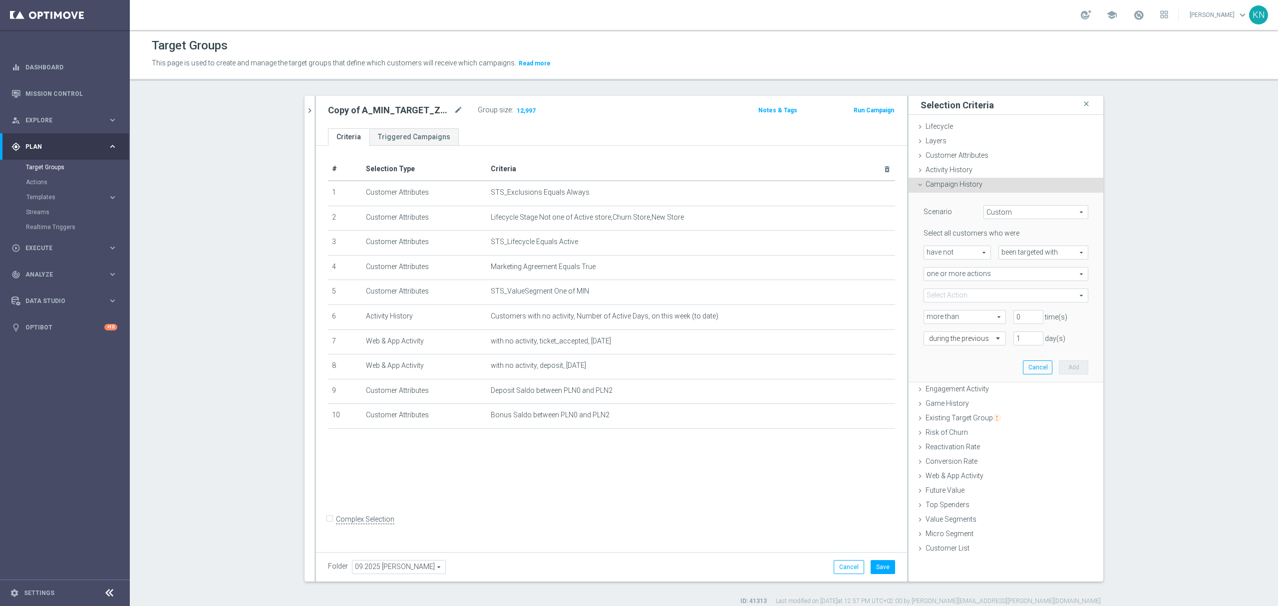
click at [943, 289] on span at bounding box center [1006, 295] width 164 height 13
click at [944, 298] on input "search" at bounding box center [1005, 296] width 165 height 14
paste input "A_MIN_TARGET_ZBR_LM_100DO30_170925"
type input "A_MIN_TARGET_ZBR_LM_100DO30_170925"
click at [937, 346] on label "A_MIN_TARGET_ZBR_LM_100DO30_170925" at bounding box center [1012, 345] width 151 height 13
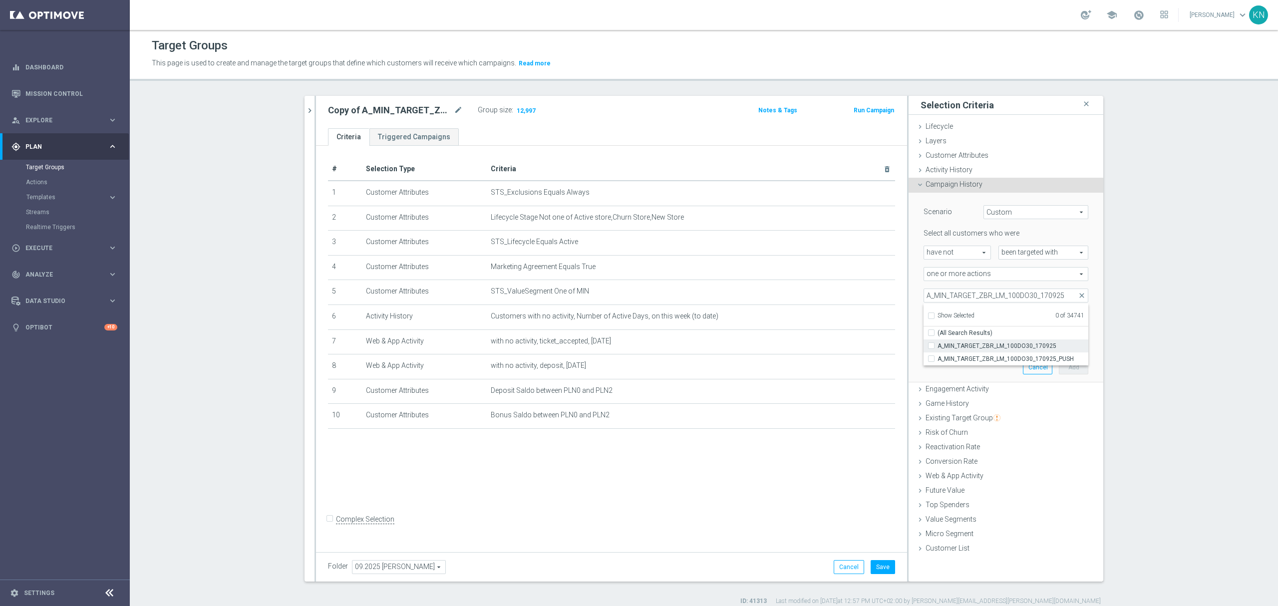
click at [931, 346] on input "A_MIN_TARGET_ZBR_LM_100DO30_170925" at bounding box center [934, 345] width 6 height 6
checkbox input "true"
type input "A_MIN_TARGET_ZBR_LM_100DO30_170925"
click at [908, 328] on div "Scenario Custom Custom arrow_drop_down search Select all customers who were hav…" at bounding box center [1005, 288] width 195 height 190
click at [1071, 370] on button "Add" at bounding box center [1073, 367] width 29 height 14
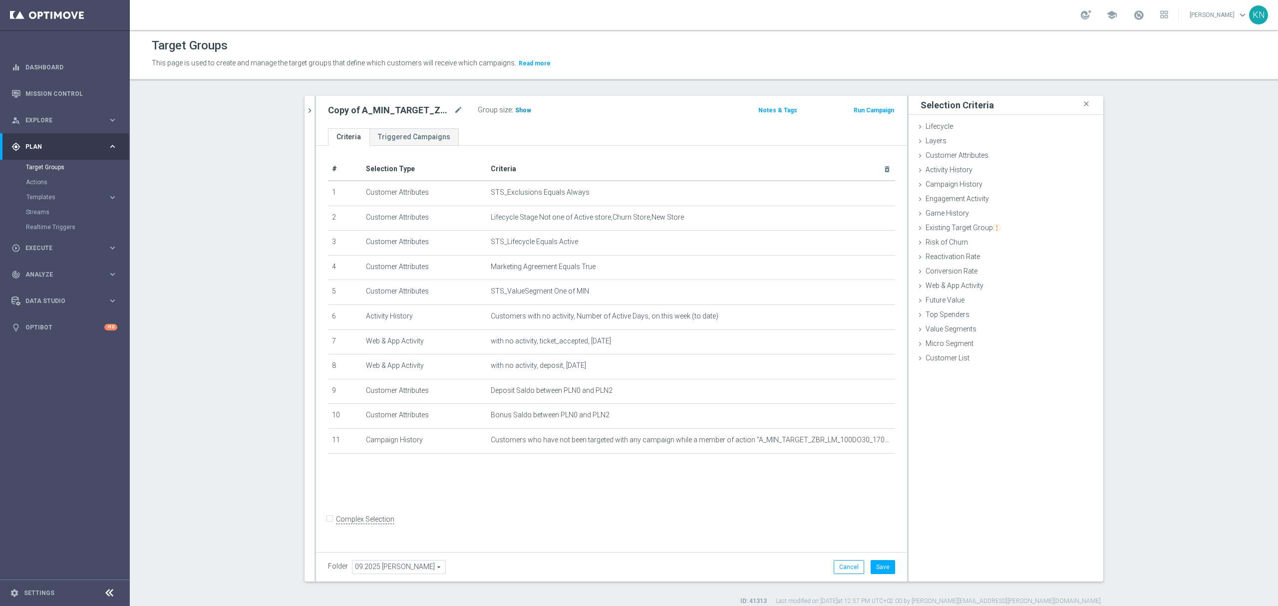
click at [515, 110] on span "Show" at bounding box center [523, 110] width 16 height 7
click at [859, 444] on icon "mode_edit" at bounding box center [863, 440] width 8 height 8
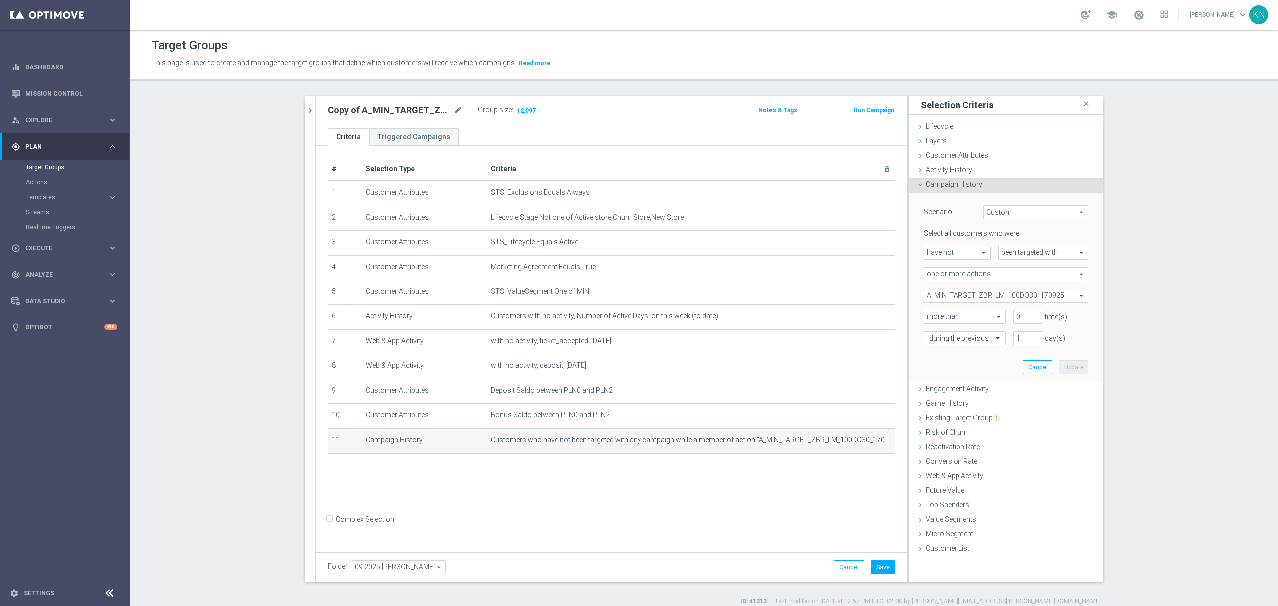
click at [965, 253] on span "have not" at bounding box center [957, 252] width 66 height 13
click at [949, 264] on span "have" at bounding box center [957, 267] width 56 height 8
type input "have"
drag, startPoint x: 1015, startPoint y: 336, endPoint x: 974, endPoint y: 336, distance: 40.4
click at [974, 336] on div "during the previous 1 day(s)" at bounding box center [1006, 338] width 180 height 14
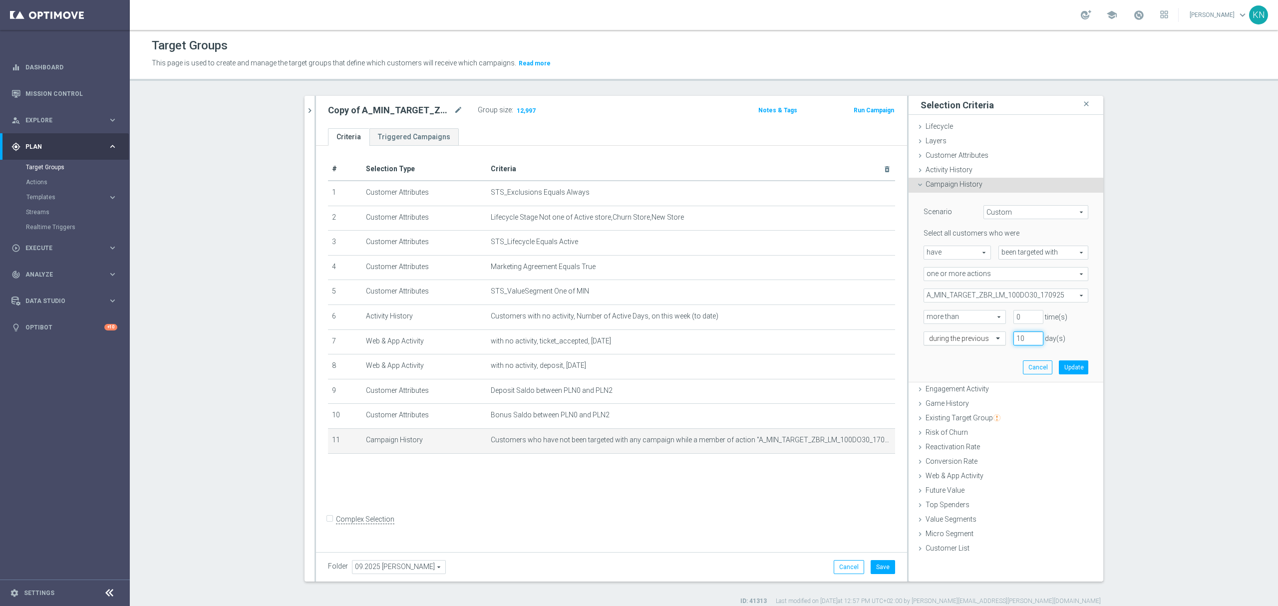
drag, startPoint x: 1019, startPoint y: 334, endPoint x: 992, endPoint y: 334, distance: 27.0
click at [992, 334] on div "during the previous 10 day(s)" at bounding box center [1006, 338] width 180 height 14
type input "7"
click at [963, 336] on input "text" at bounding box center [954, 338] width 51 height 9
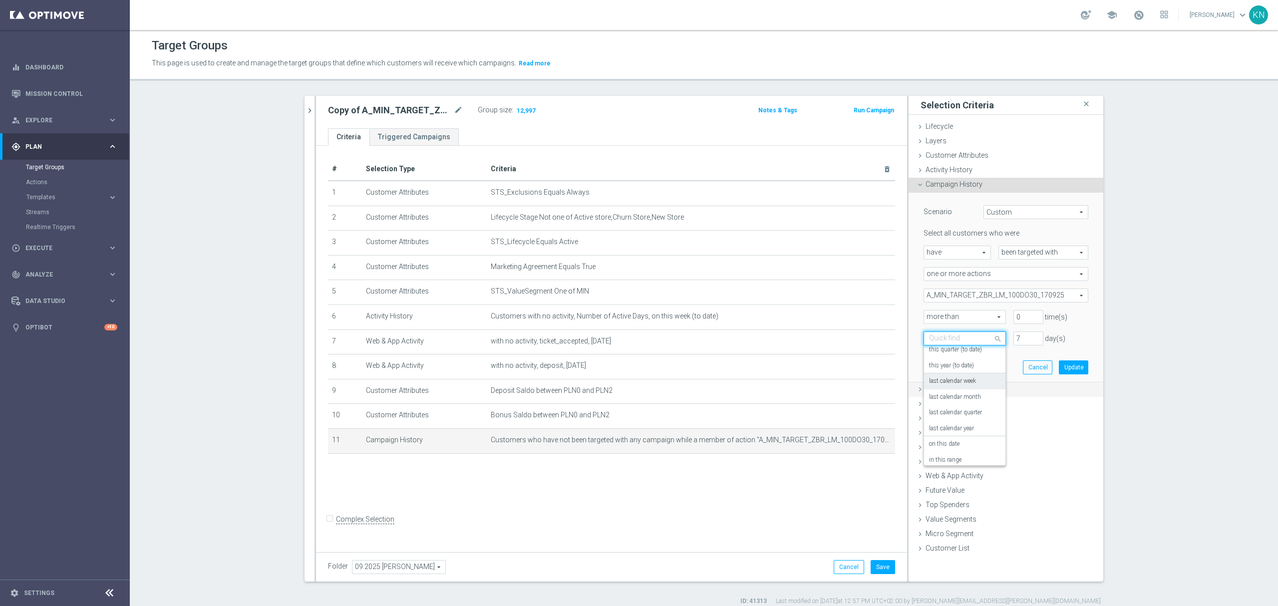
drag, startPoint x: 976, startPoint y: 384, endPoint x: 998, endPoint y: 384, distance: 22.0
click at [976, 384] on div "last calendar week" at bounding box center [964, 381] width 71 height 16
click at [1062, 364] on button "Update" at bounding box center [1073, 367] width 29 height 14
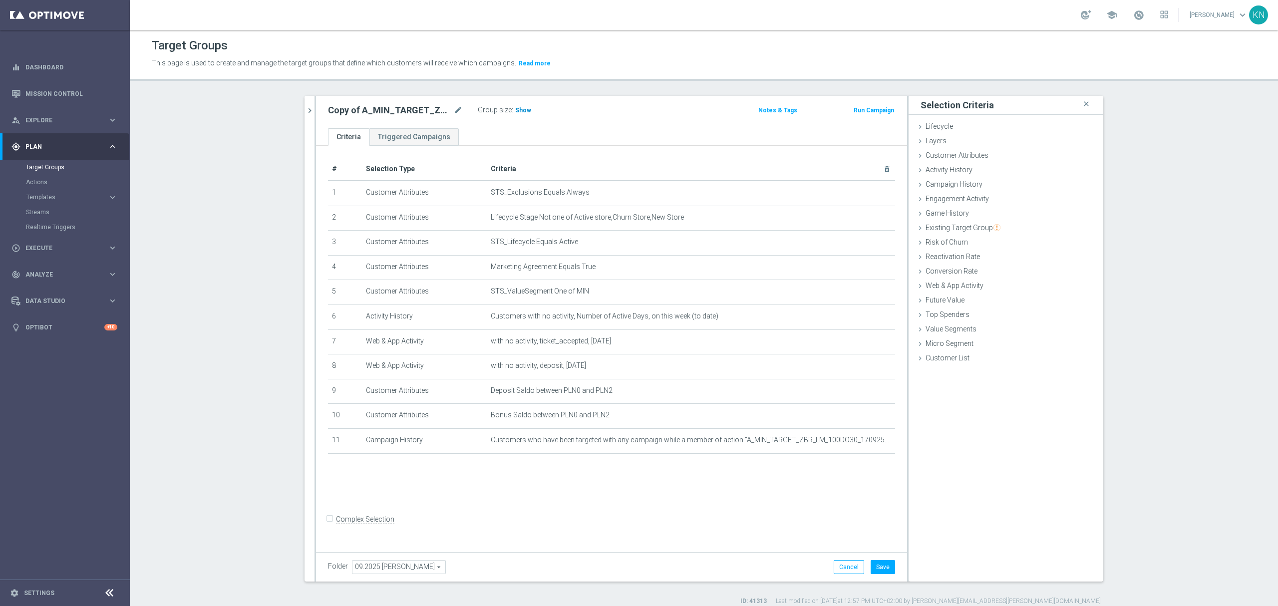
click at [514, 114] on h3 "Show" at bounding box center [523, 110] width 18 height 11
click at [679, 506] on div "# Selection Type Criteria delete_forever 1 Customer Attributes STS_Exclusions E…" at bounding box center [611, 347] width 591 height 402
click at [673, 491] on div "# Selection Type Criteria delete_forever 1 Customer Attributes STS_Exclusions E…" at bounding box center [611, 347] width 591 height 402
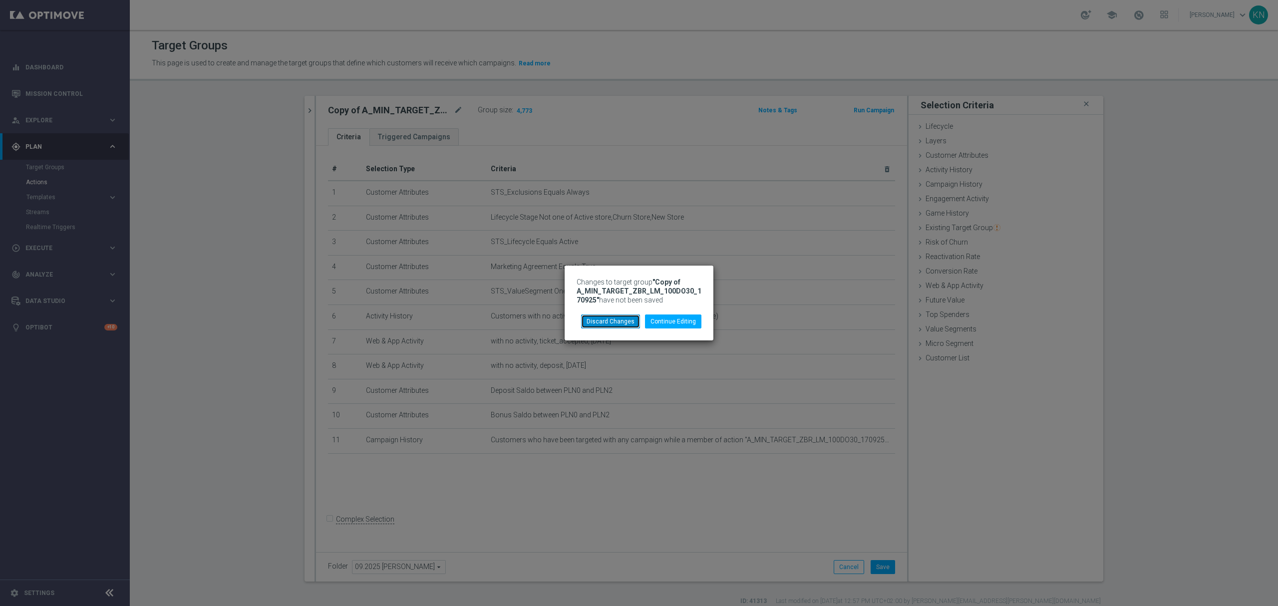
click at [592, 322] on button "Discard Changes" at bounding box center [610, 321] width 59 height 14
